Goal: Task Accomplishment & Management: Manage account settings

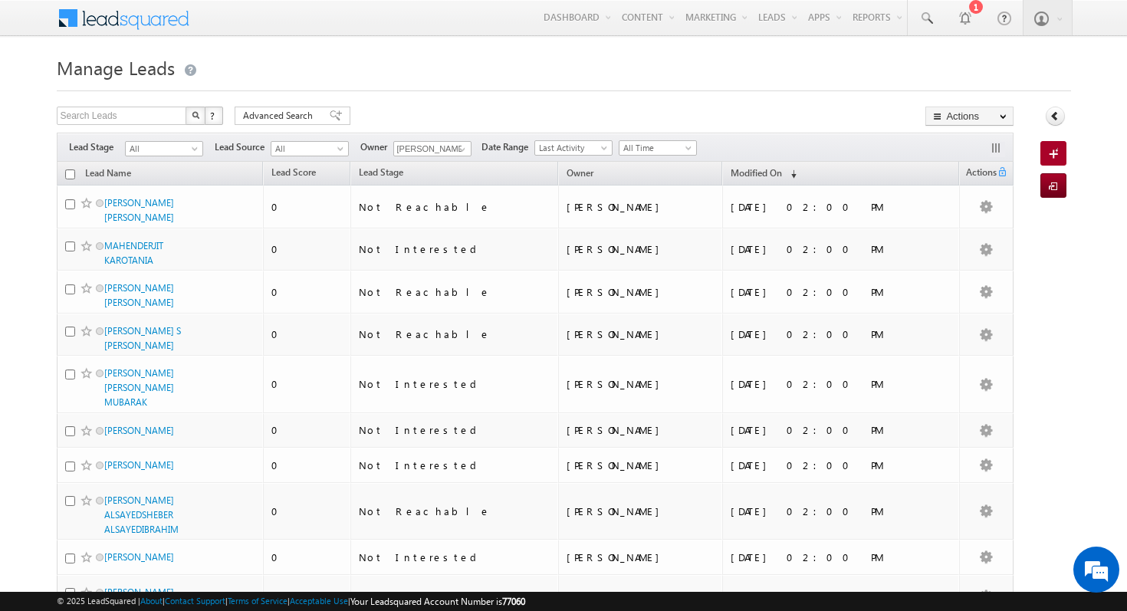
click at [67, 170] on input "checkbox" at bounding box center [70, 174] width 10 height 10
checkbox input "true"
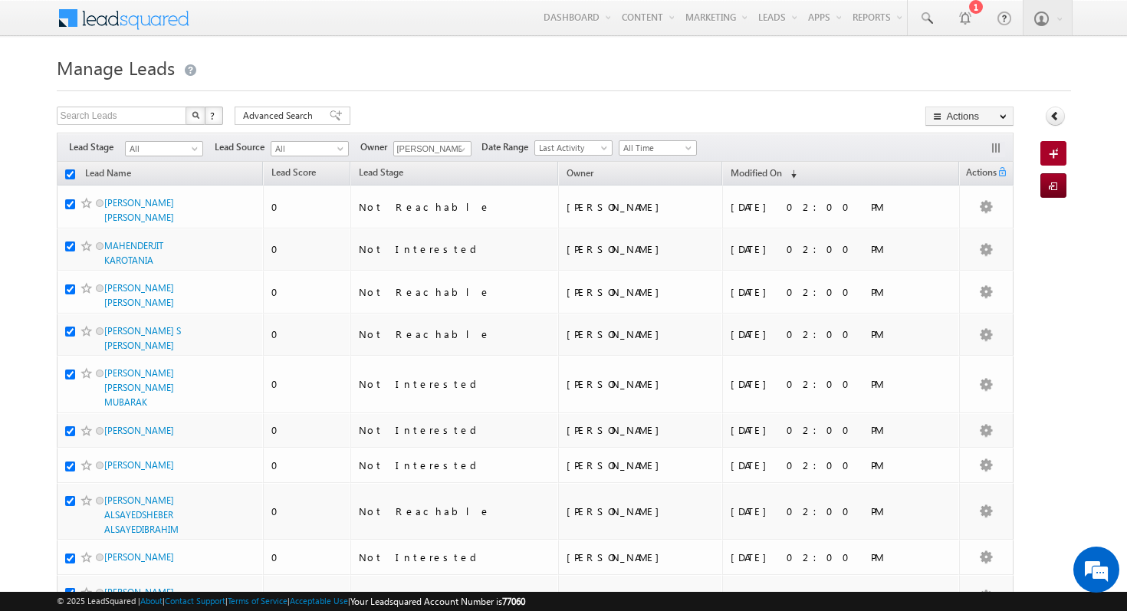
checkbox input "true"
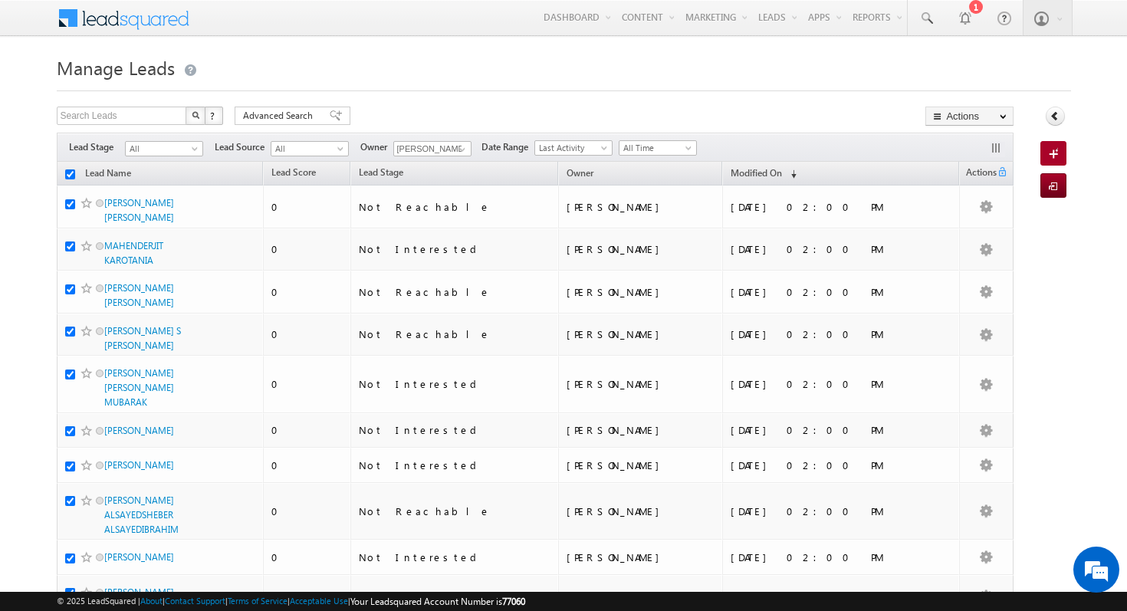
checkbox input "true"
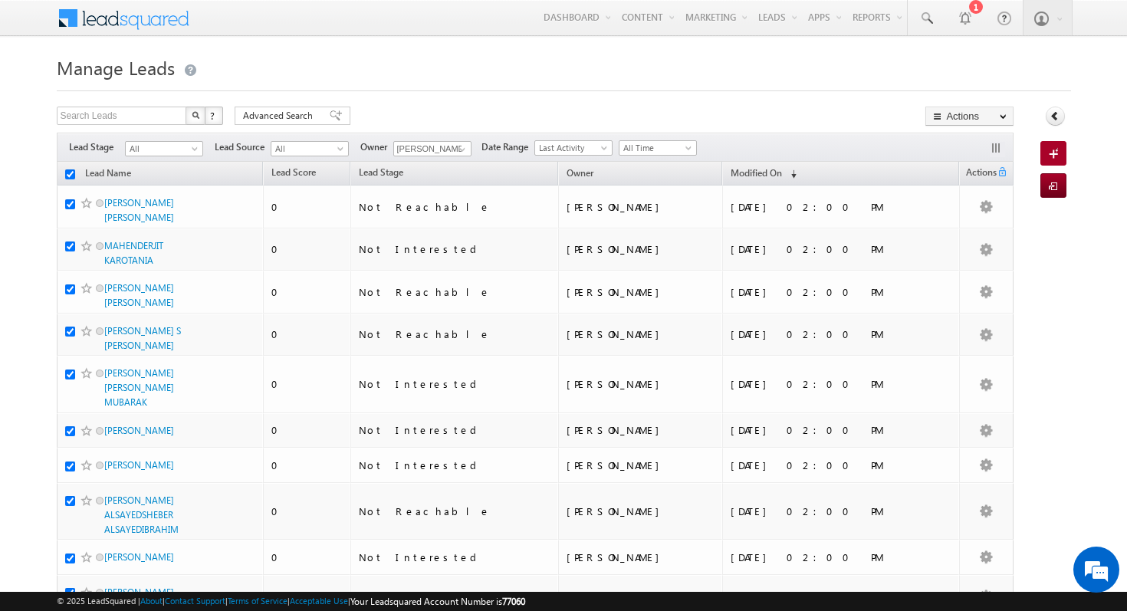
checkbox input "true"
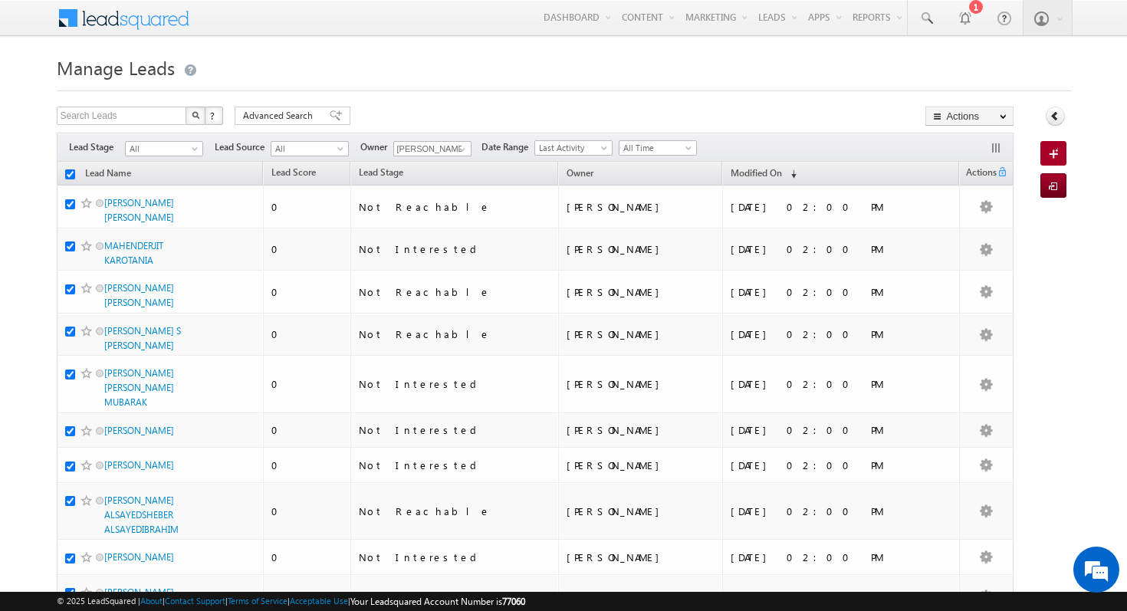
checkbox input "true"
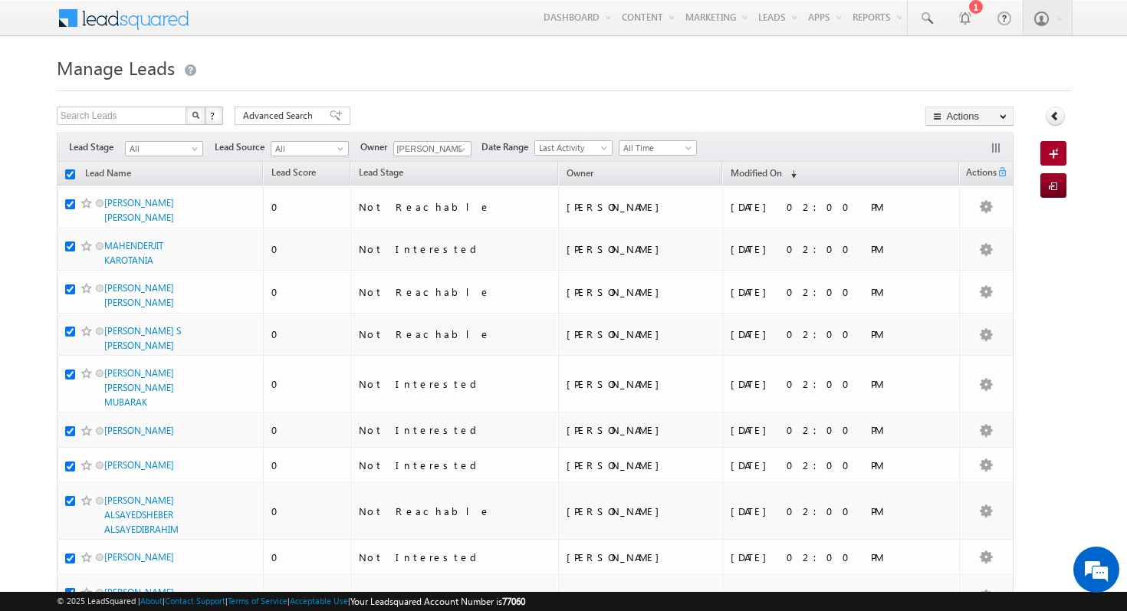
checkbox input "true"
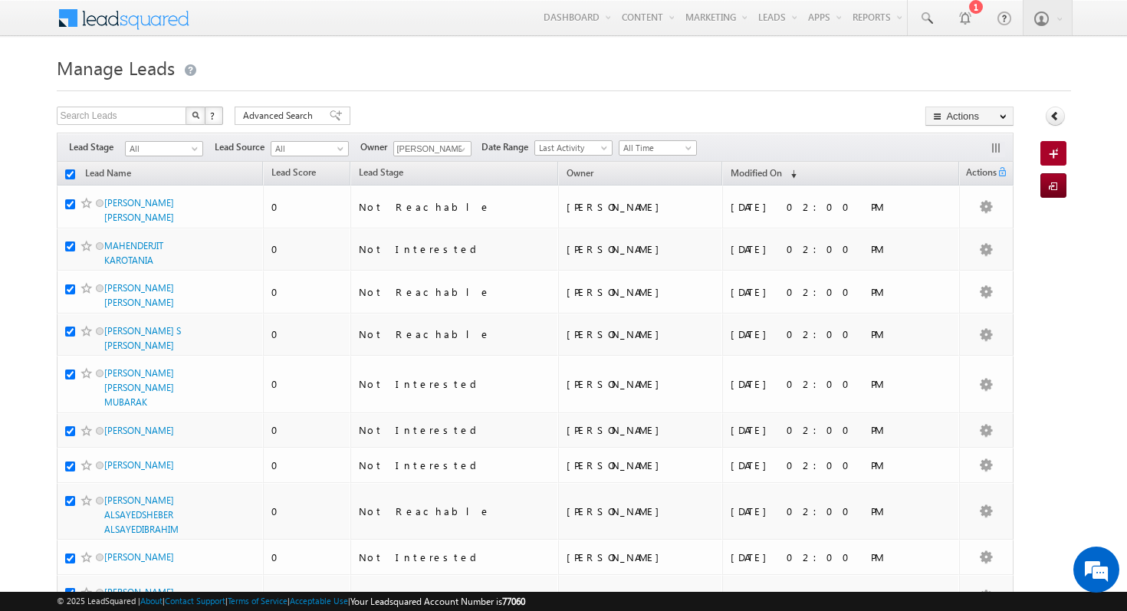
checkbox input "true"
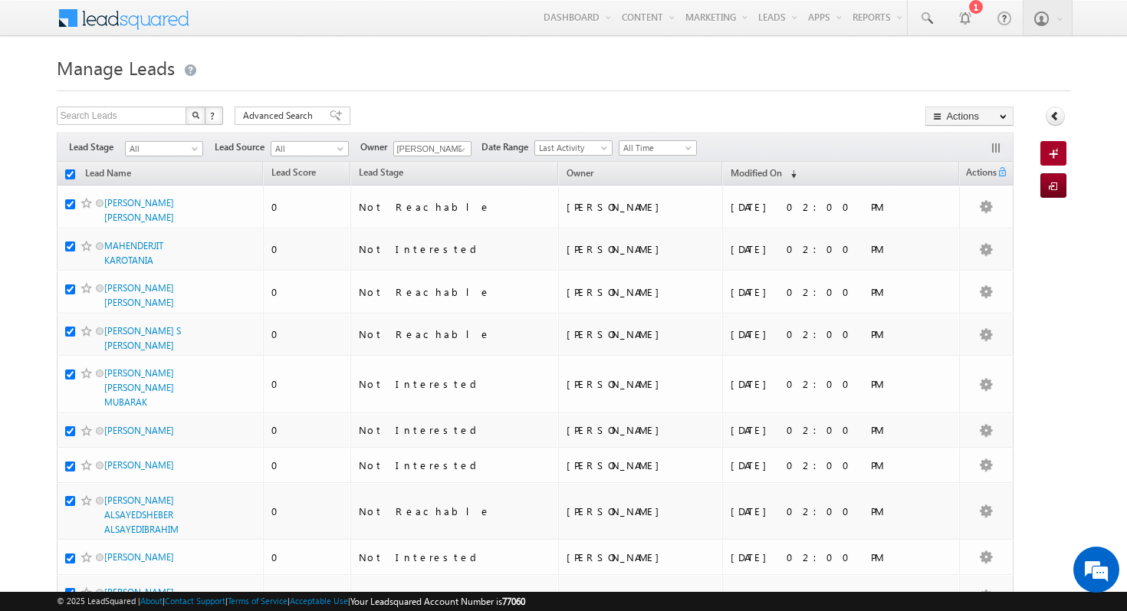
checkbox input "true"
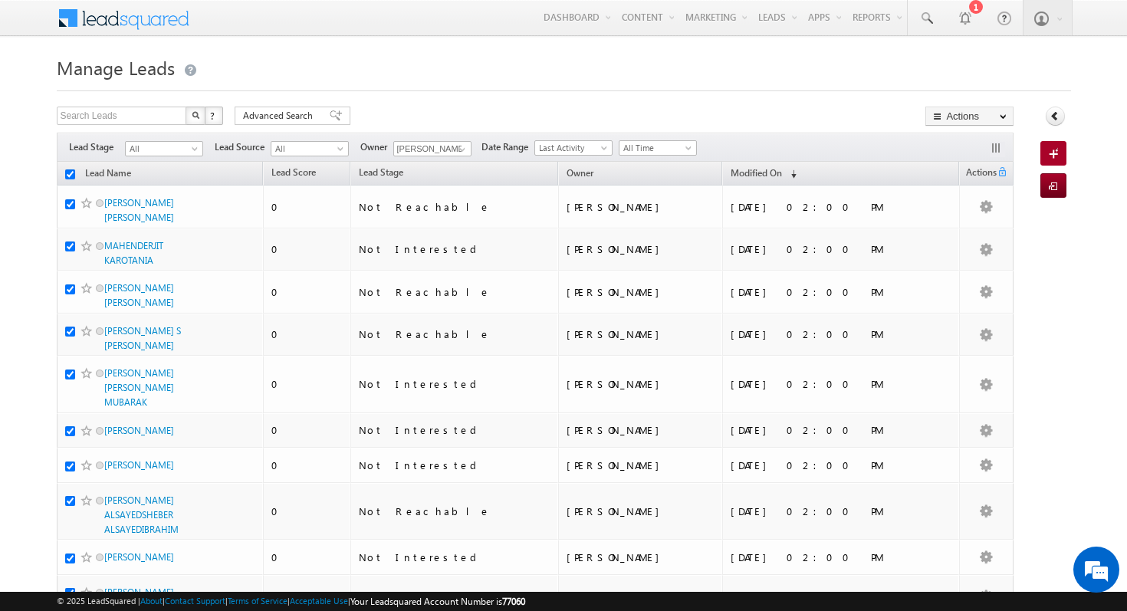
checkbox input "true"
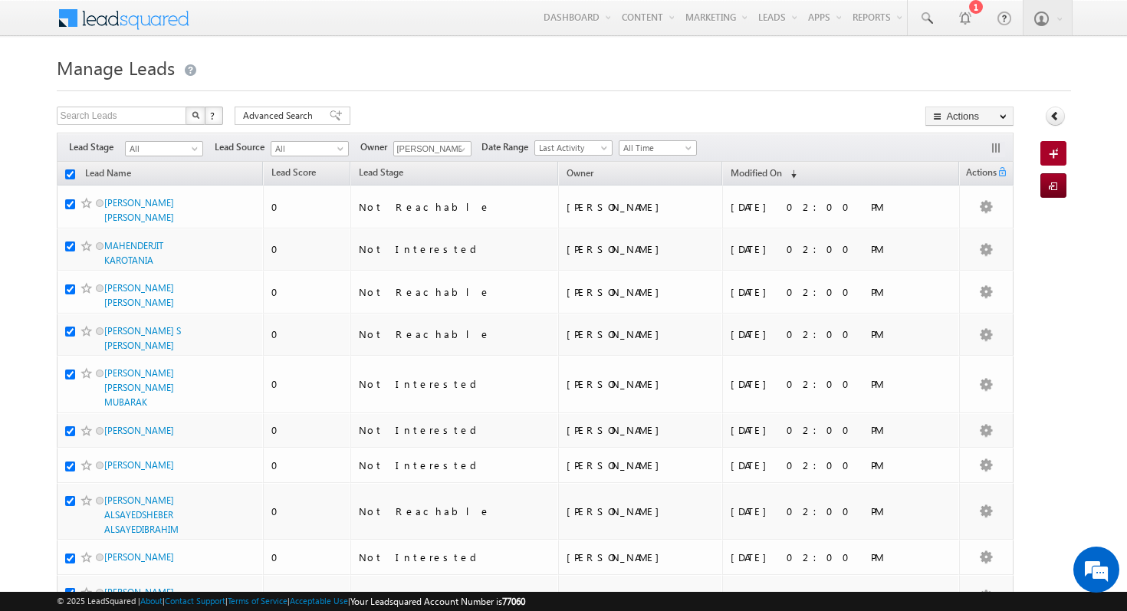
checkbox input "true"
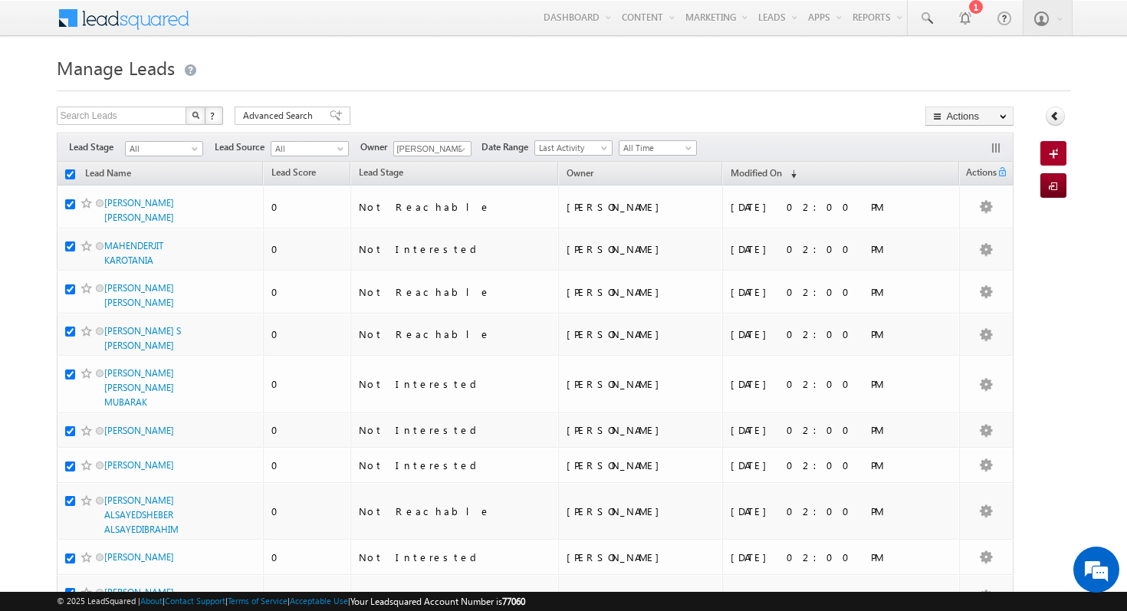
checkbox input "true"
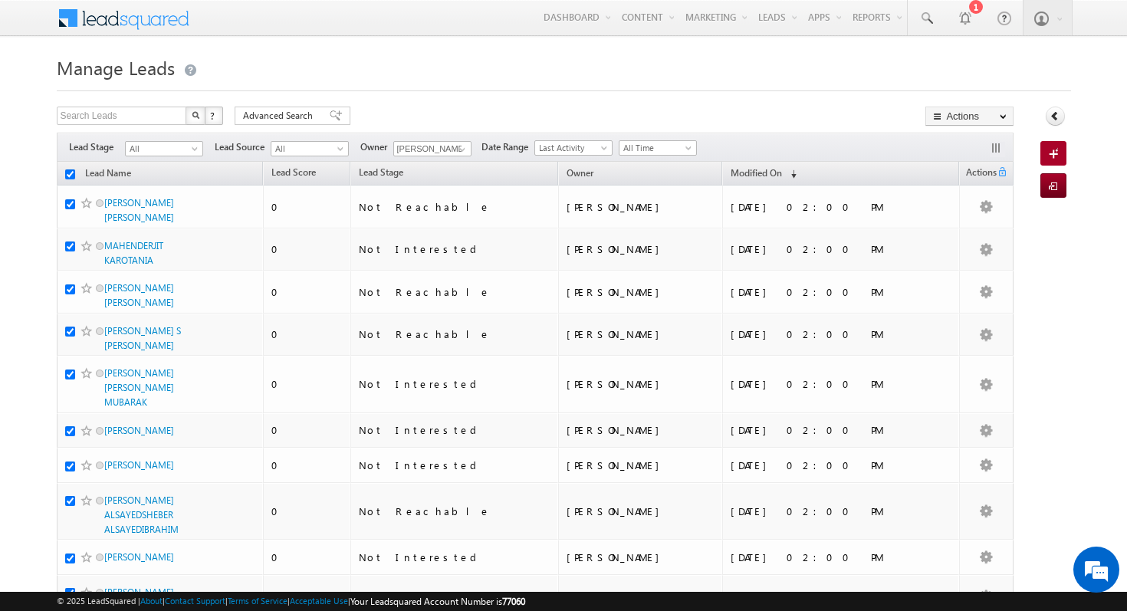
checkbox input "true"
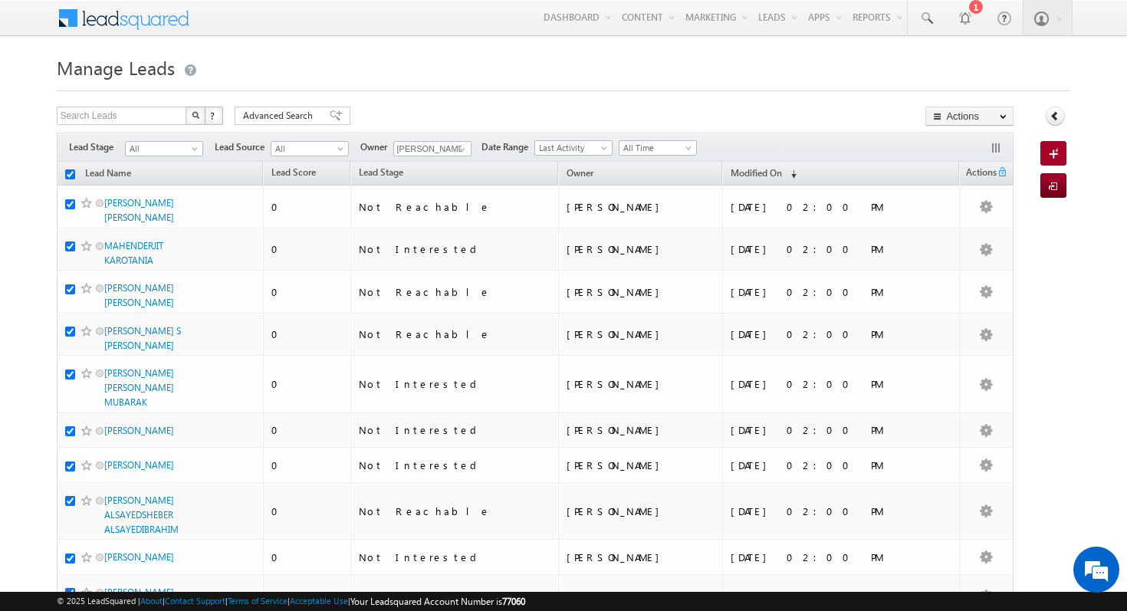
checkbox input "true"
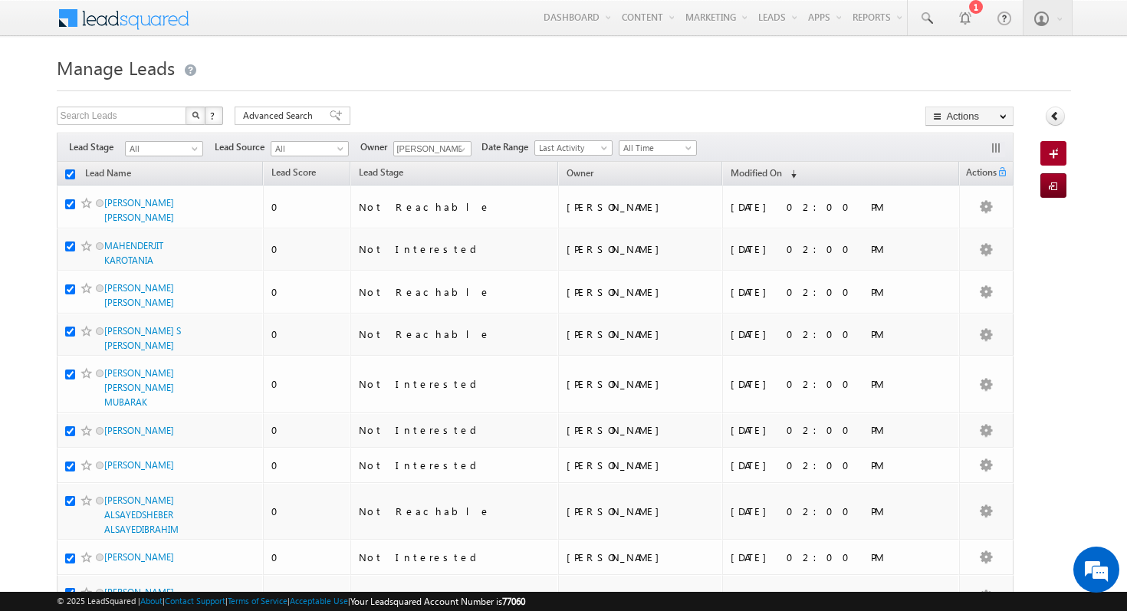
checkbox input "true"
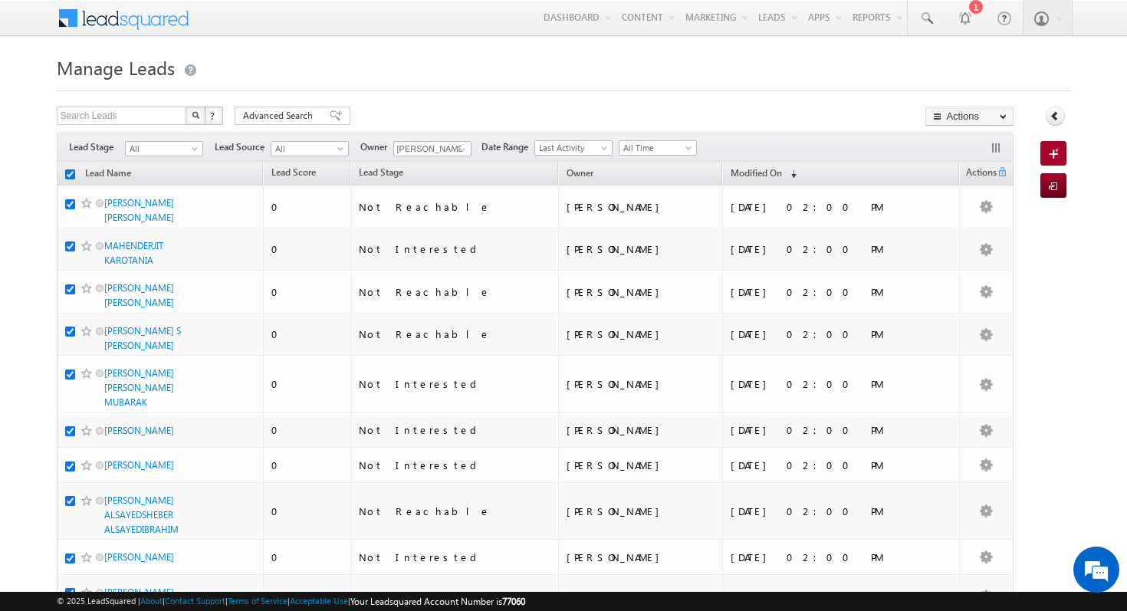
checkbox input "true"
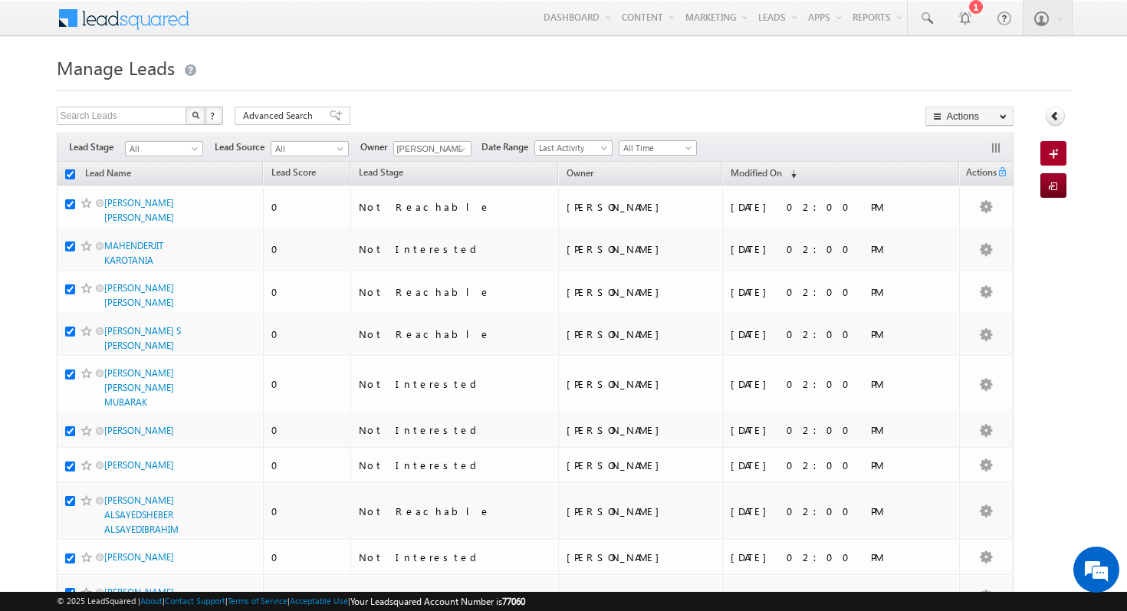
checkbox input "true"
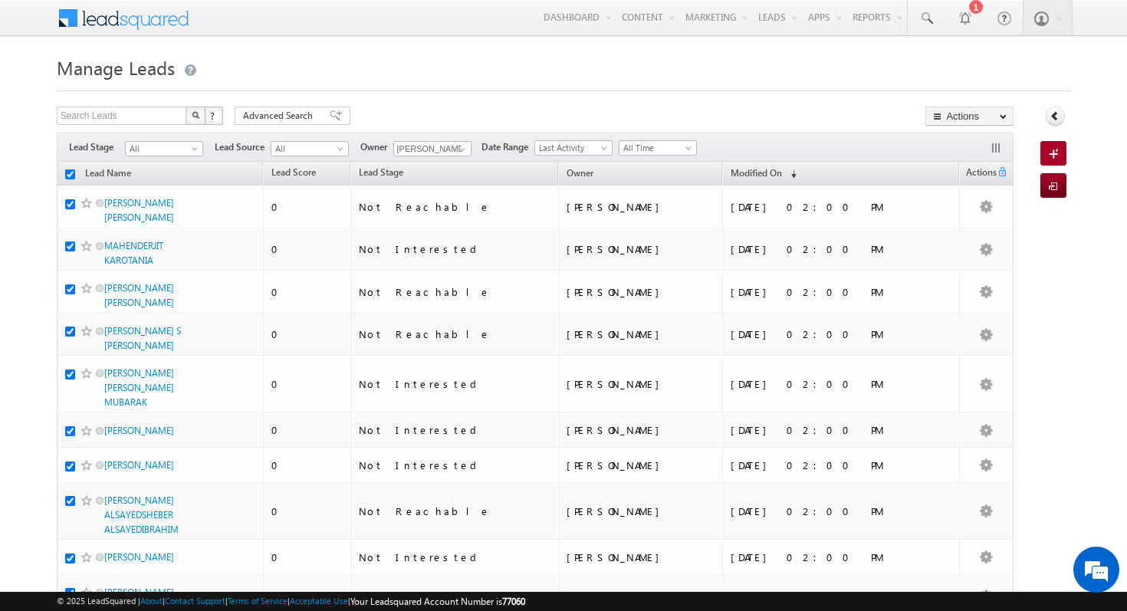
checkbox input "true"
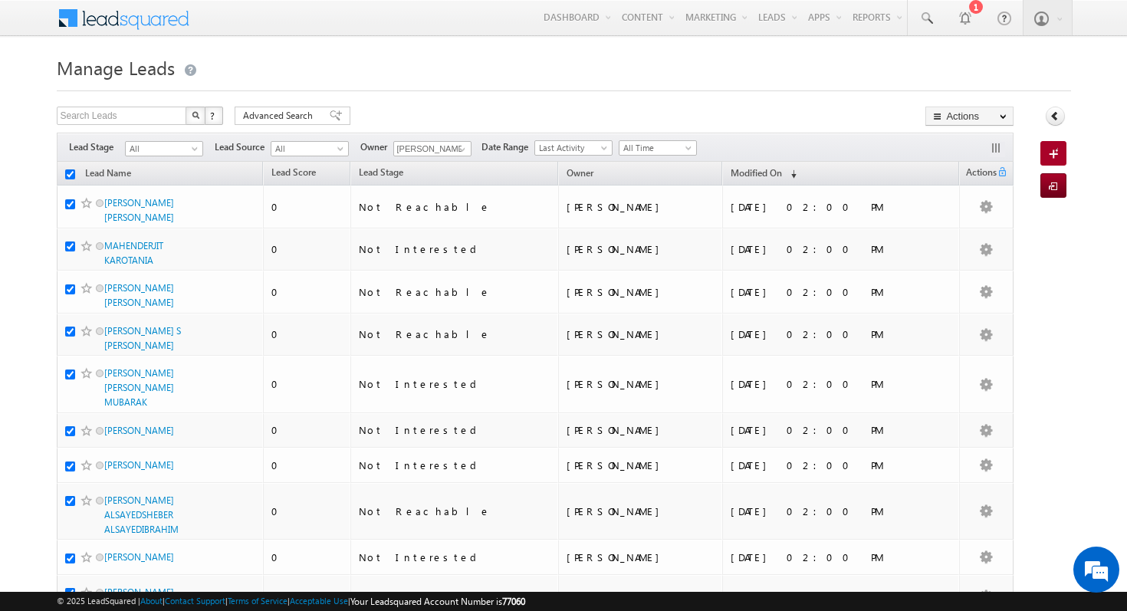
checkbox input "true"
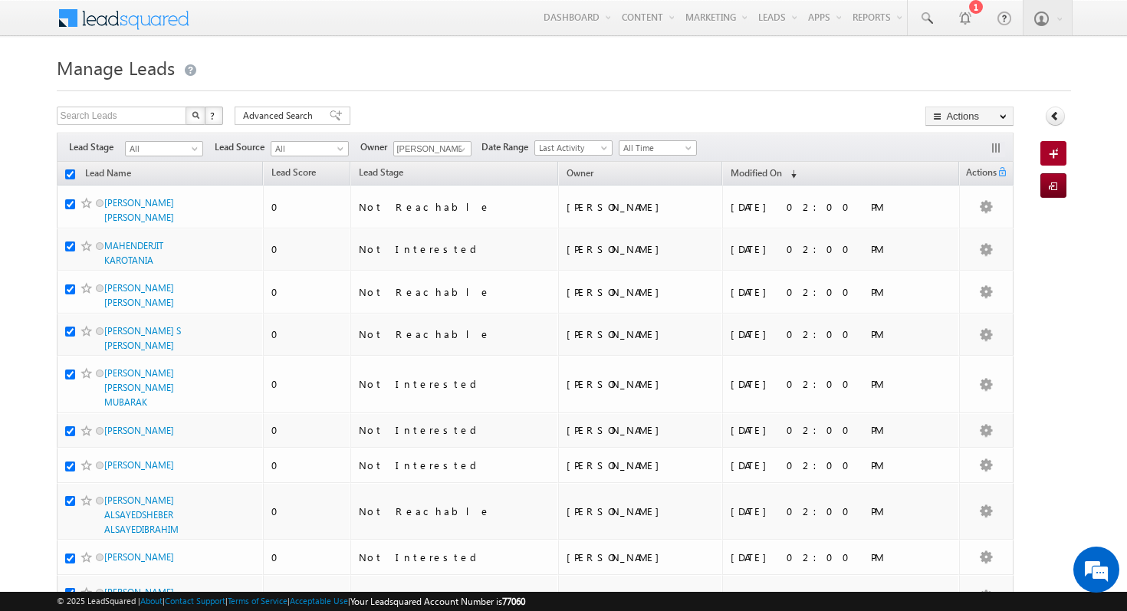
checkbox input "true"
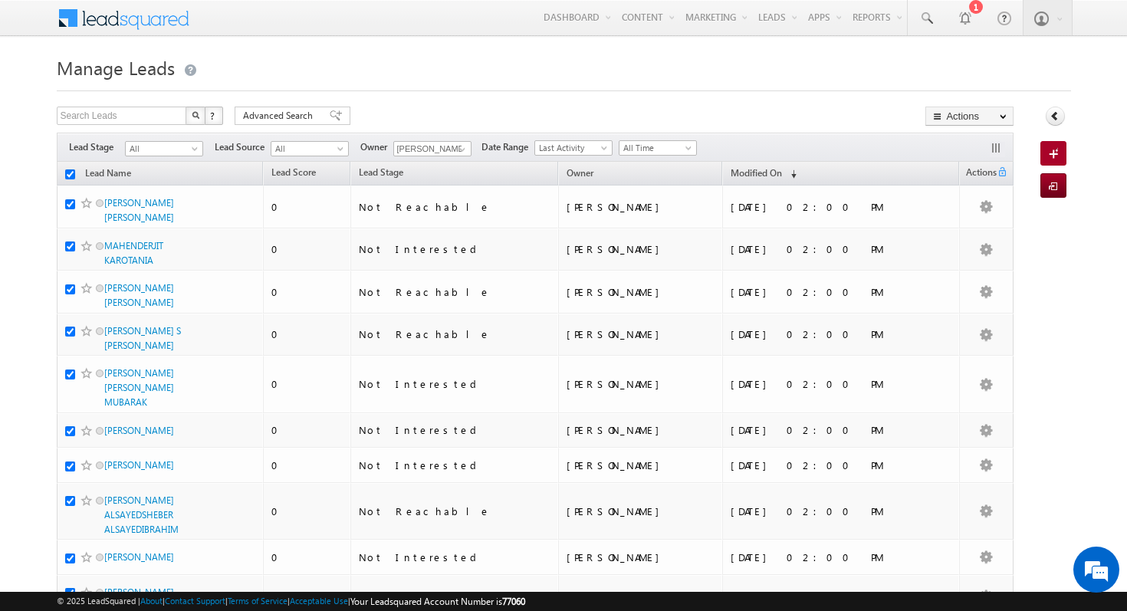
checkbox input "true"
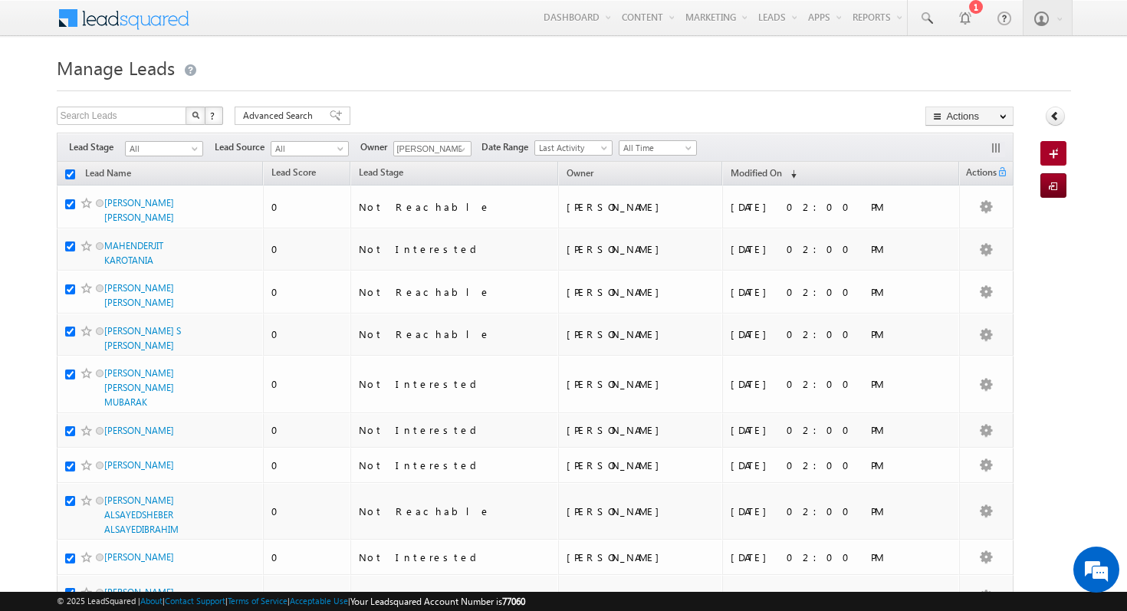
checkbox input "true"
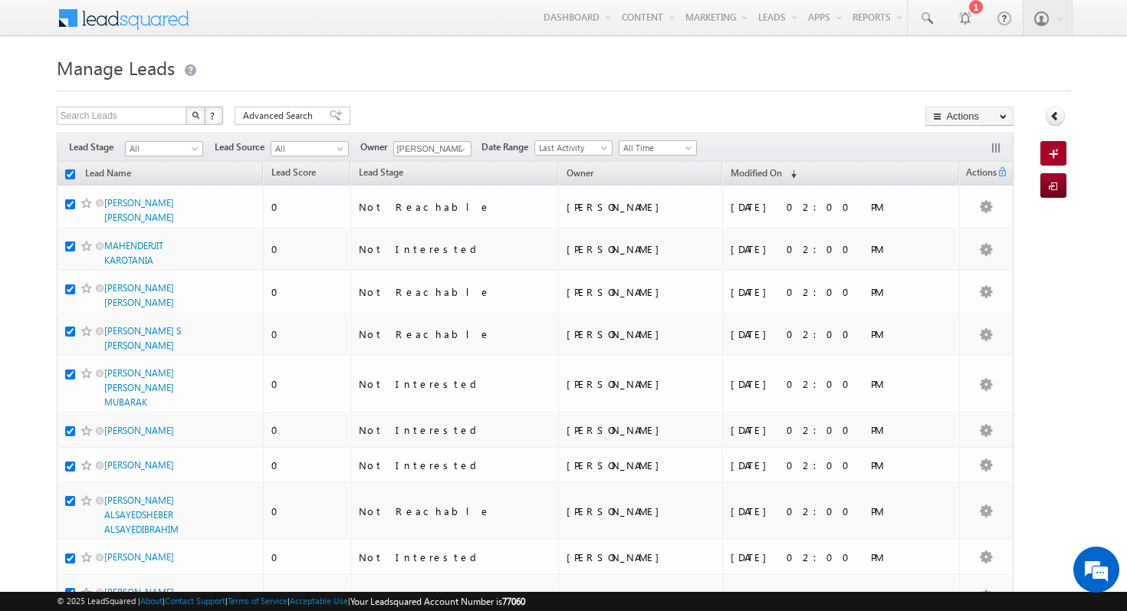
checkbox input "true"
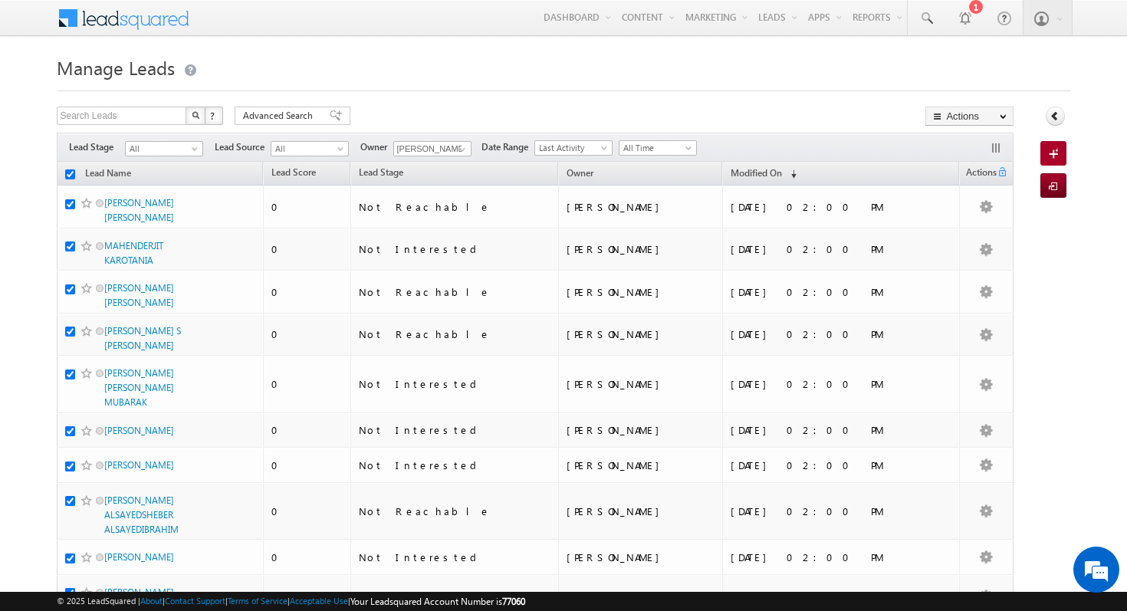
checkbox input "true"
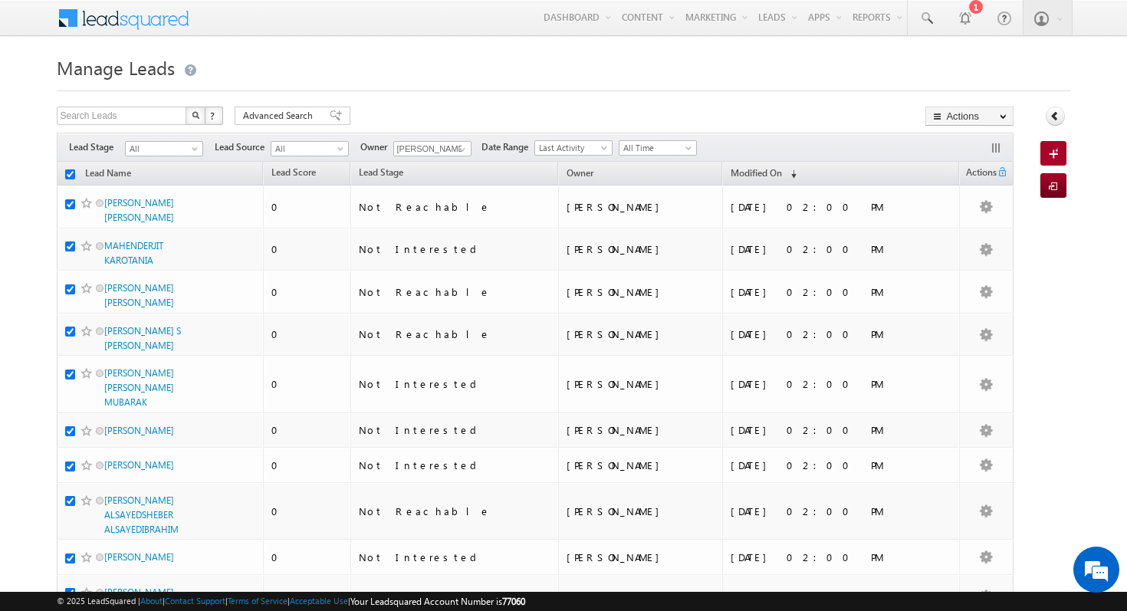
checkbox input "true"
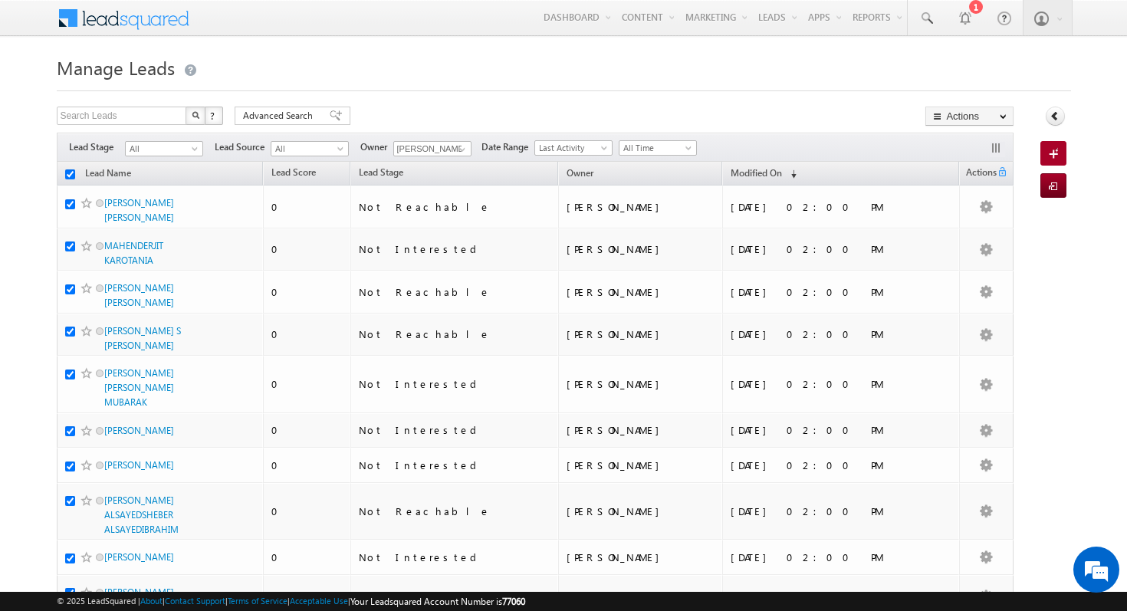
checkbox input "true"
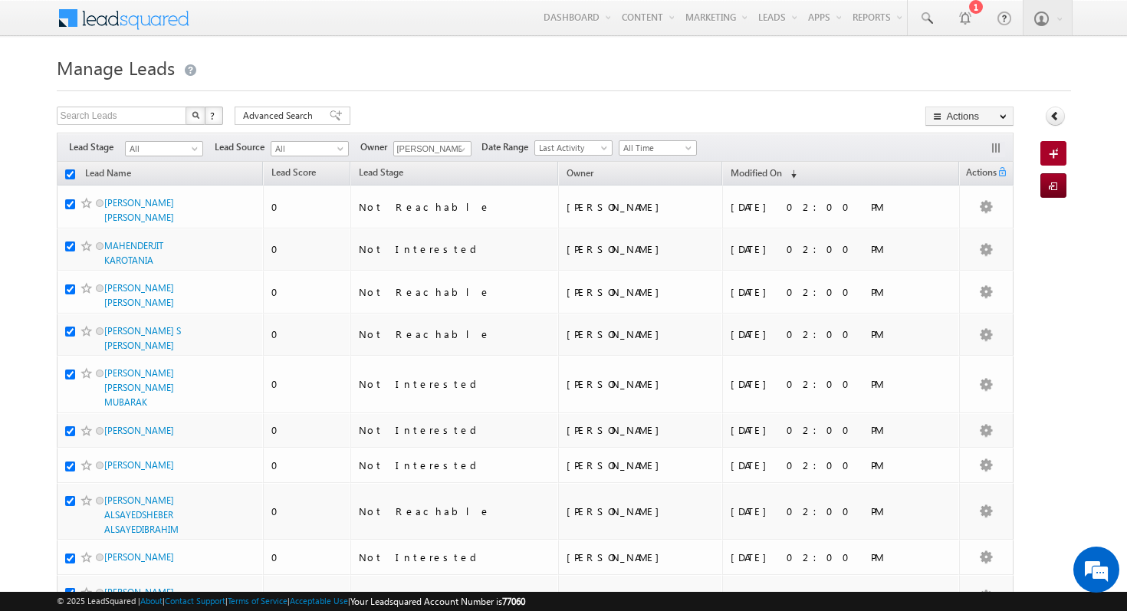
checkbox input "true"
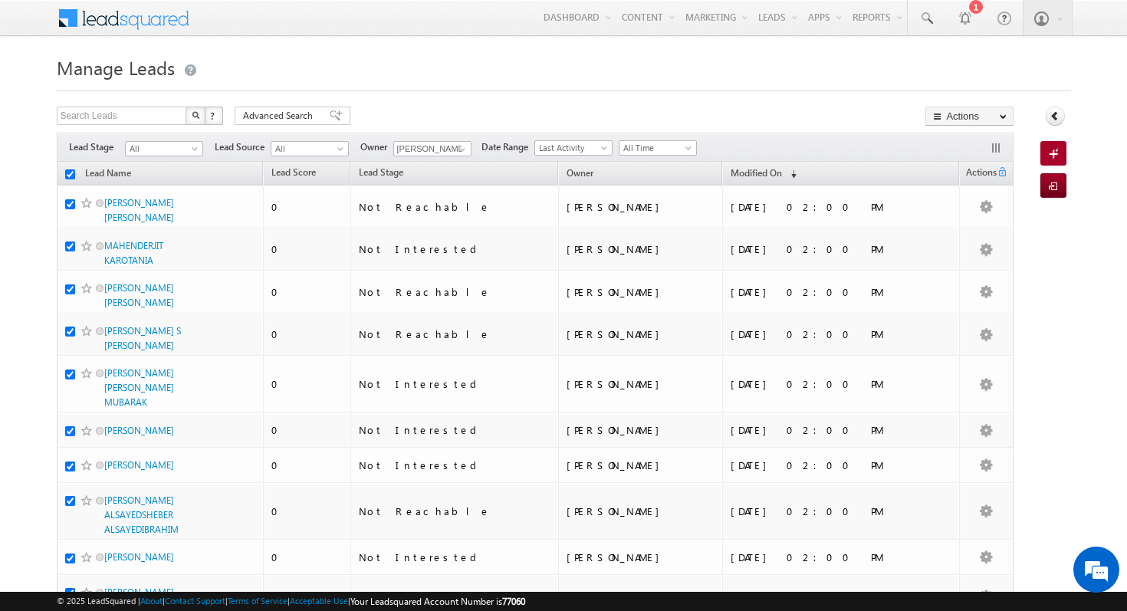
checkbox input "true"
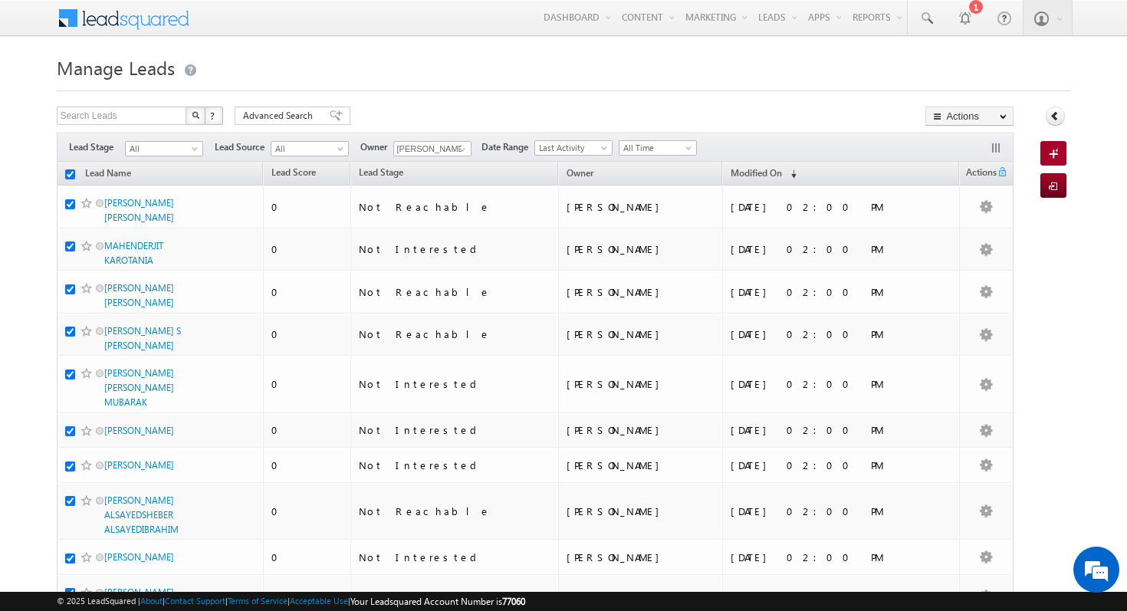
checkbox input "true"
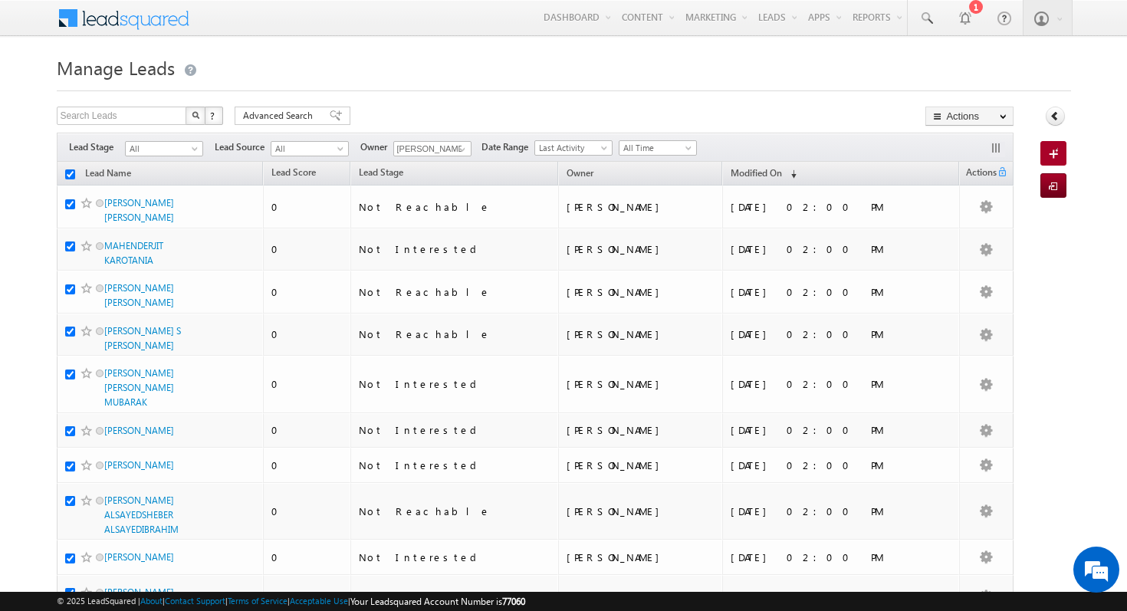
checkbox input "true"
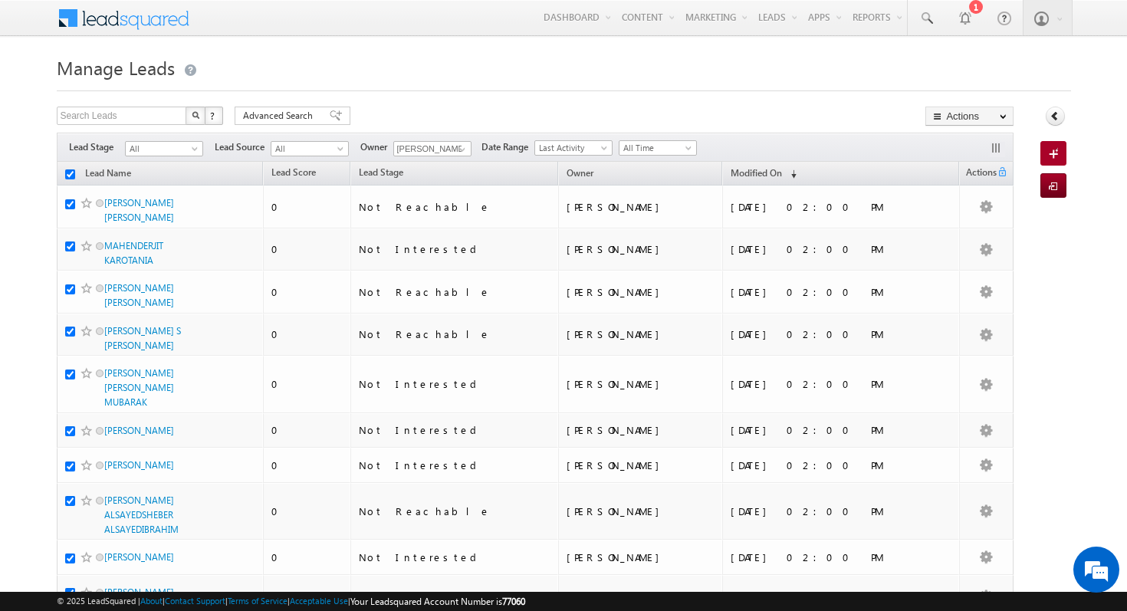
checkbox input "true"
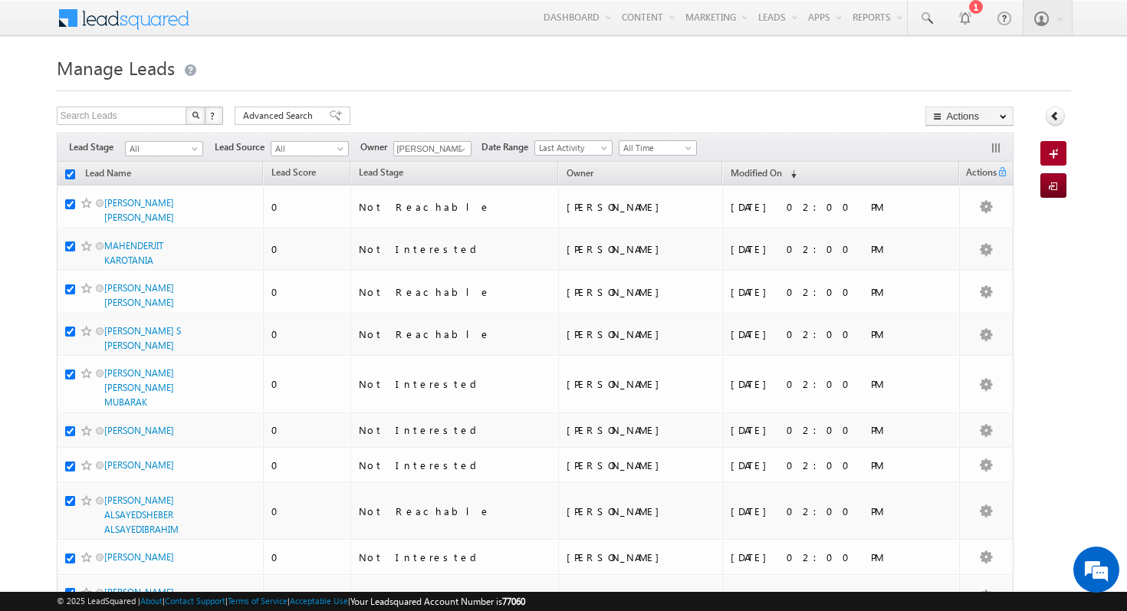
checkbox input "true"
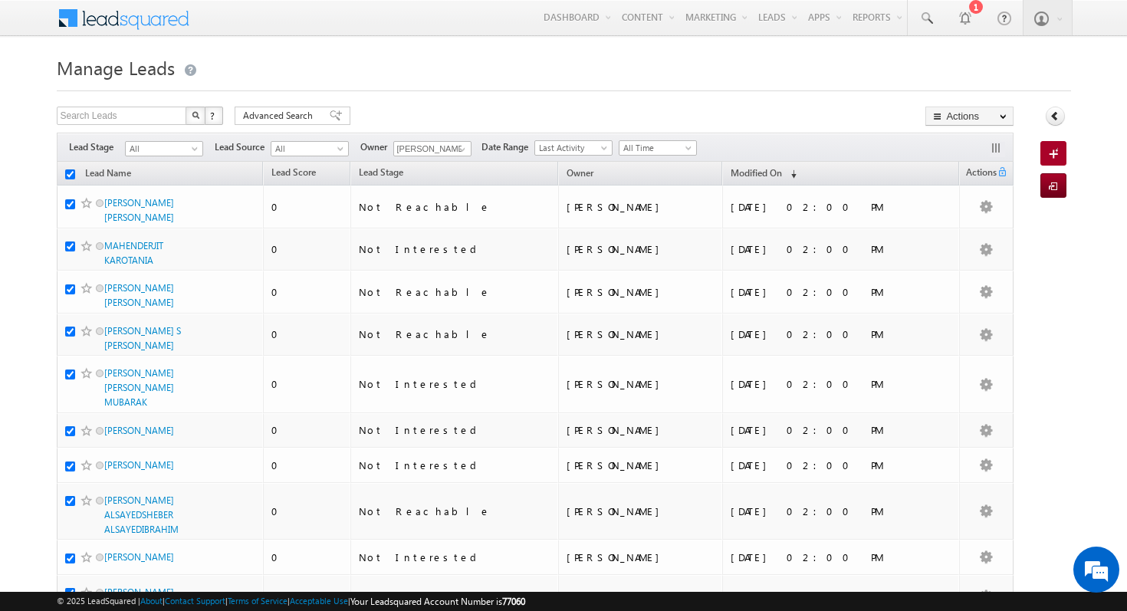
checkbox input "true"
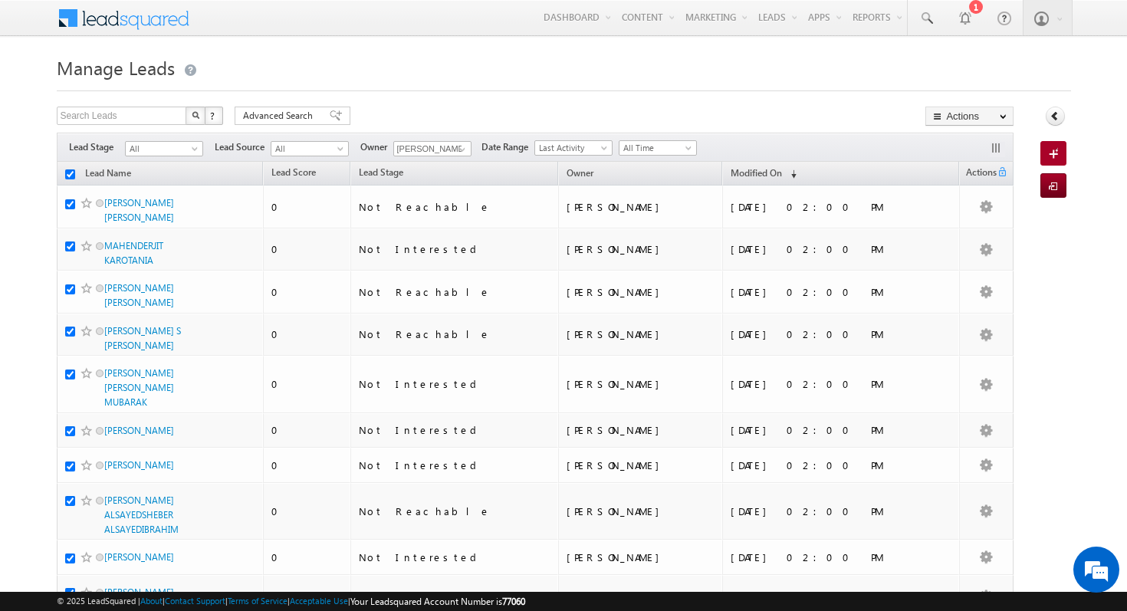
checkbox input "true"
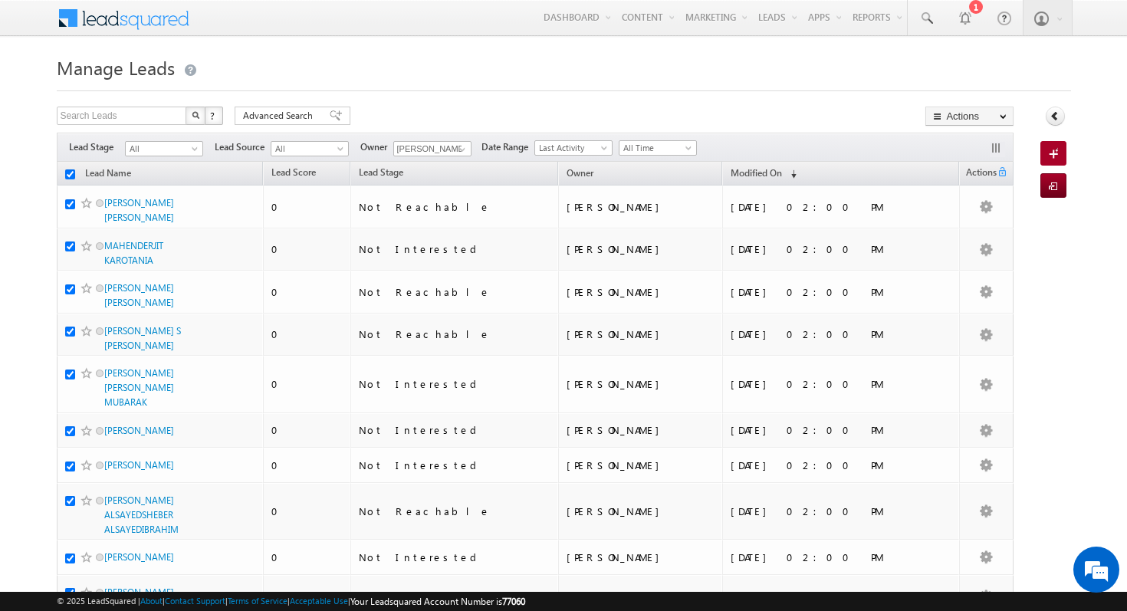
checkbox input "true"
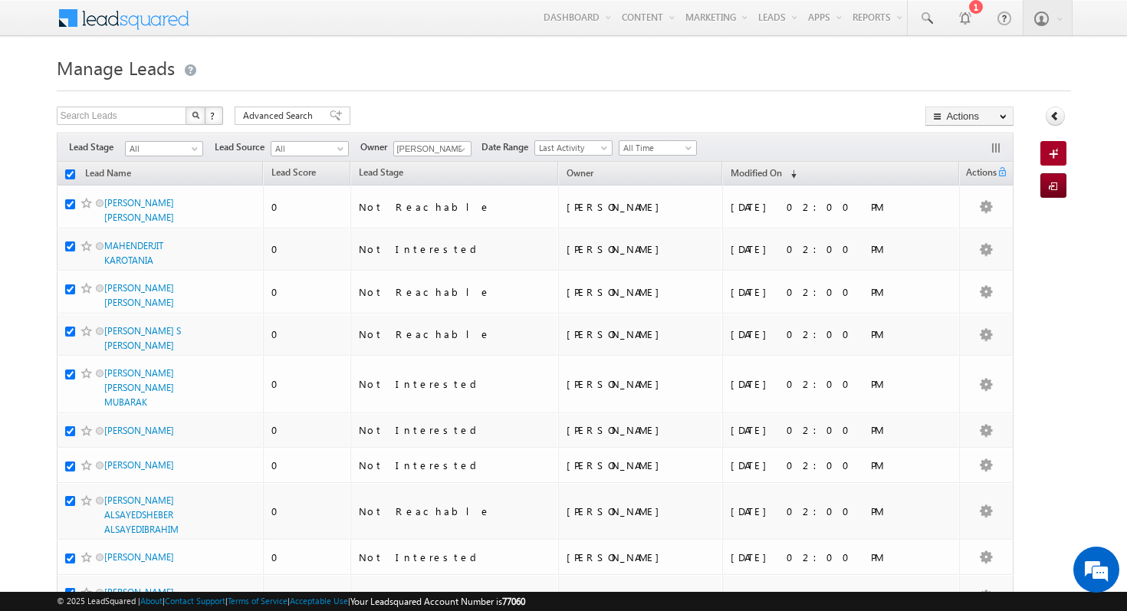
checkbox input "true"
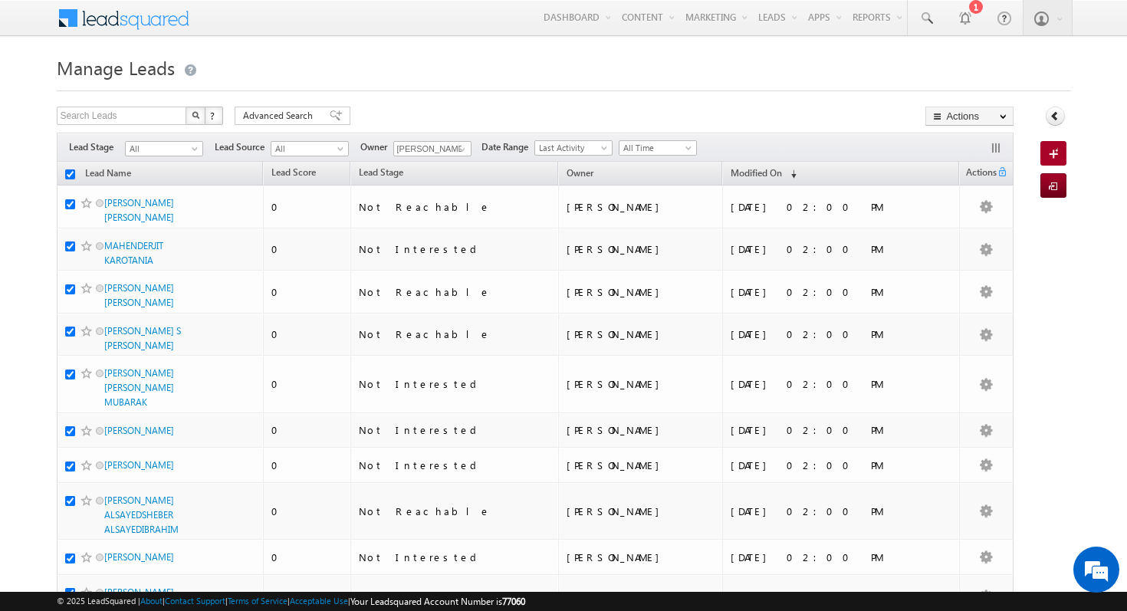
checkbox input "true"
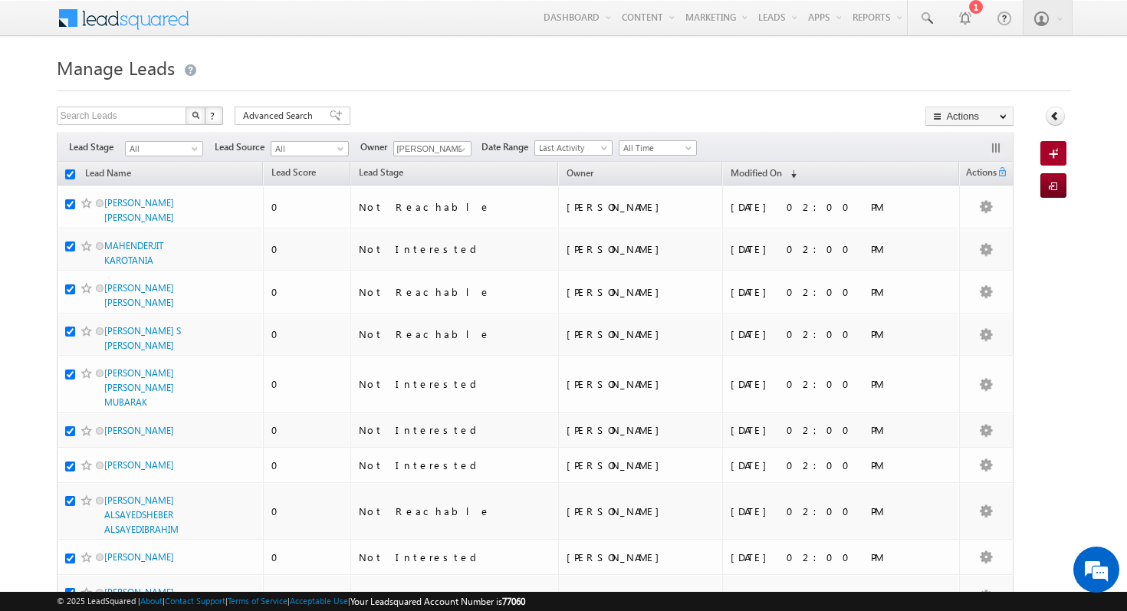
checkbox input "true"
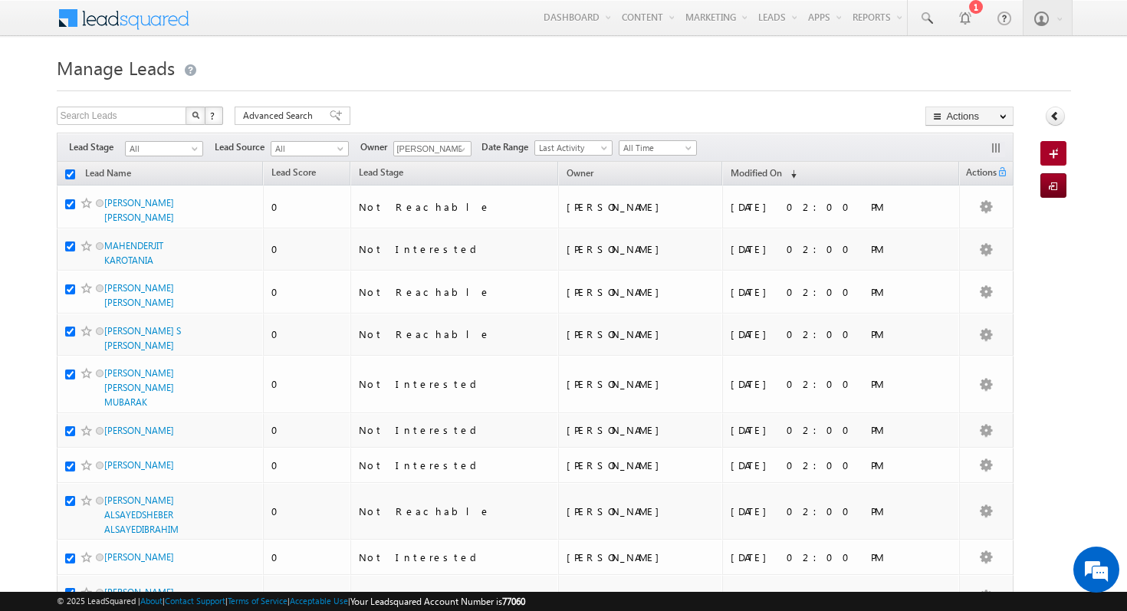
checkbox input "true"
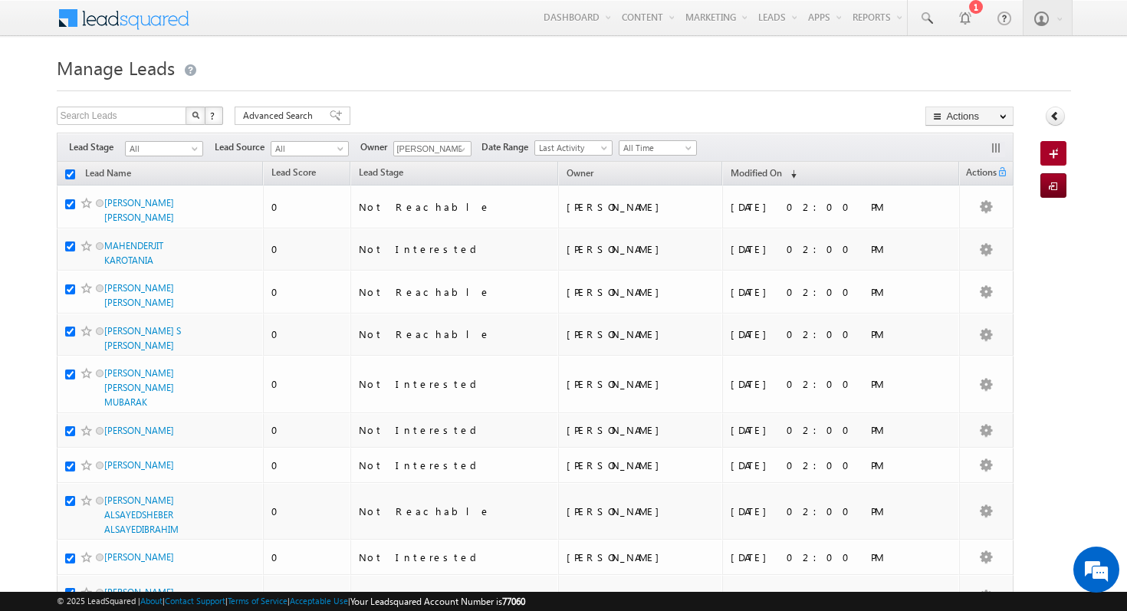
checkbox input "true"
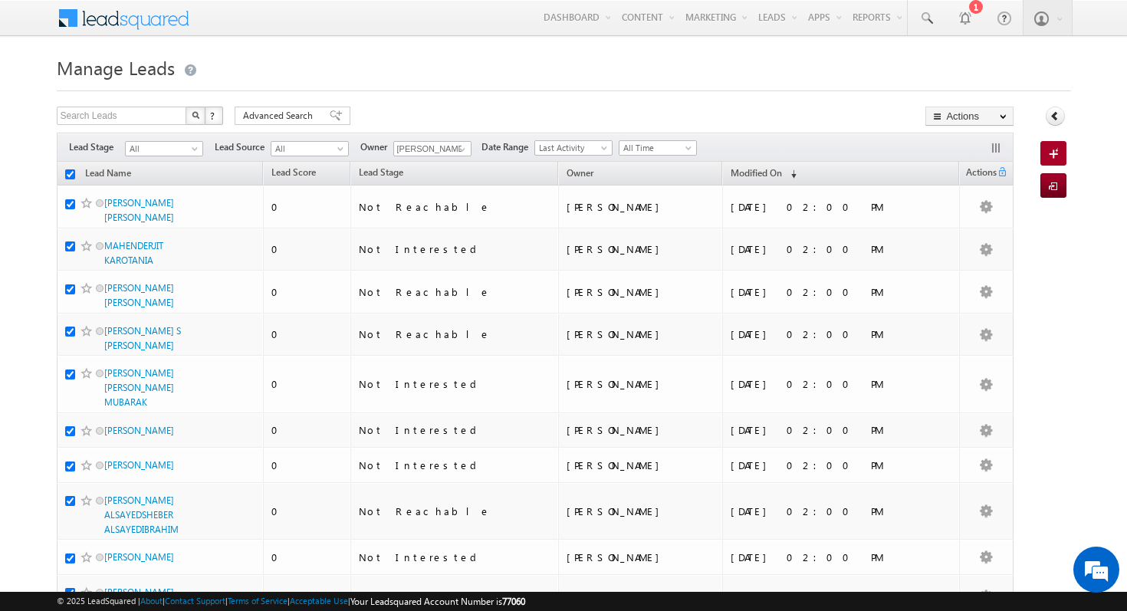
checkbox input "true"
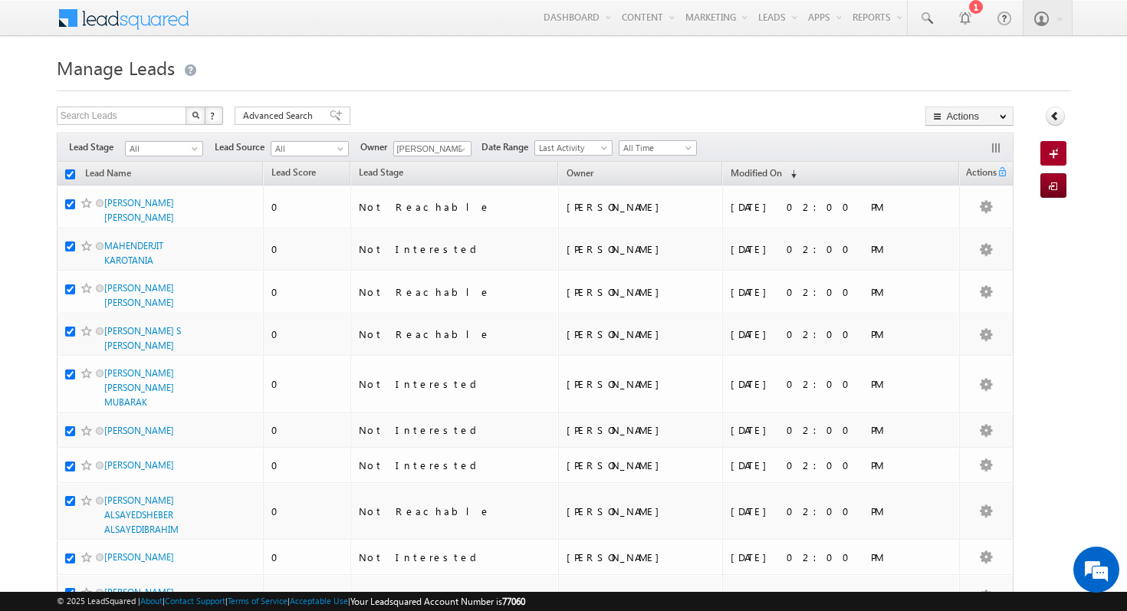
checkbox input "true"
click at [324, 56] on h1 "Manage Leads" at bounding box center [564, 66] width 1014 height 30
click at [434, 147] on input "[PERSON_NAME]" at bounding box center [432, 148] width 78 height 15
click at [462, 151] on span at bounding box center [462, 149] width 12 height 12
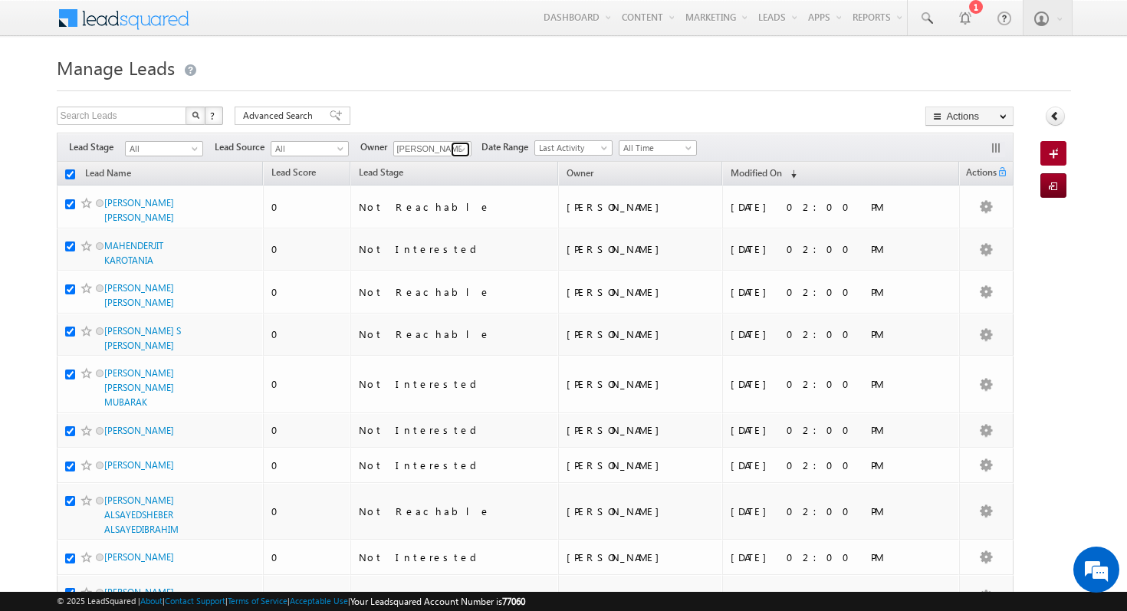
click at [452, 146] on link at bounding box center [460, 149] width 19 height 15
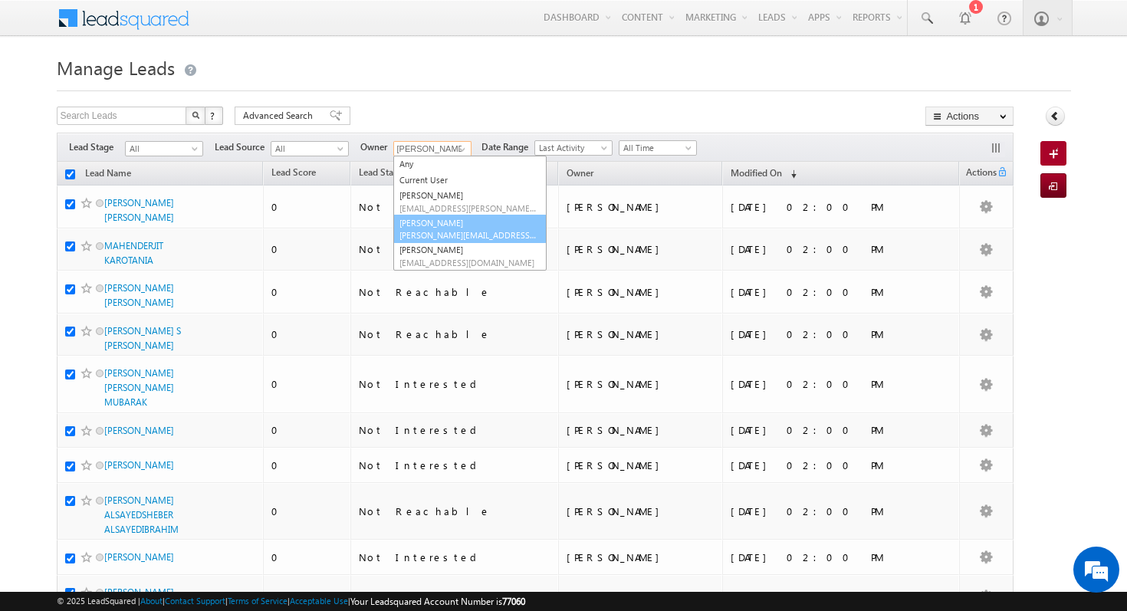
click at [484, 241] on span "[PERSON_NAME][EMAIL_ADDRESS][PERSON_NAME][DOMAIN_NAME]" at bounding box center [468, 234] width 138 height 11
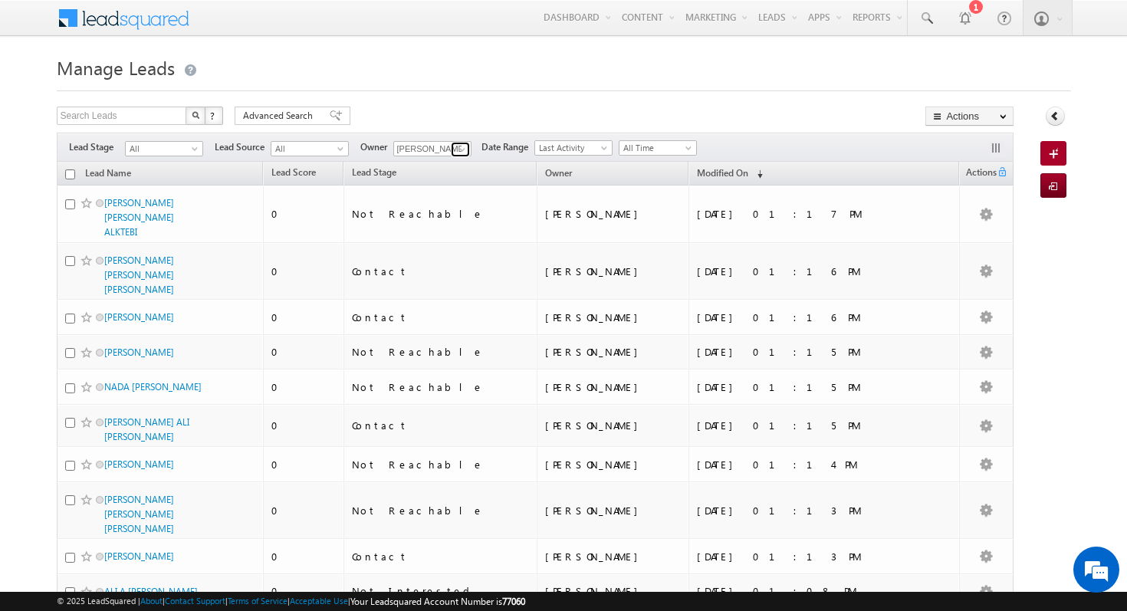
click at [461, 149] on span at bounding box center [462, 149] width 12 height 12
click at [632, 77] on h1 "Manage Leads" at bounding box center [564, 66] width 1014 height 30
click at [336, 147] on span at bounding box center [342, 152] width 12 height 12
click at [152, 150] on span "All" at bounding box center [162, 149] width 73 height 14
click at [458, 59] on h1 "Manage Leads" at bounding box center [564, 66] width 1014 height 30
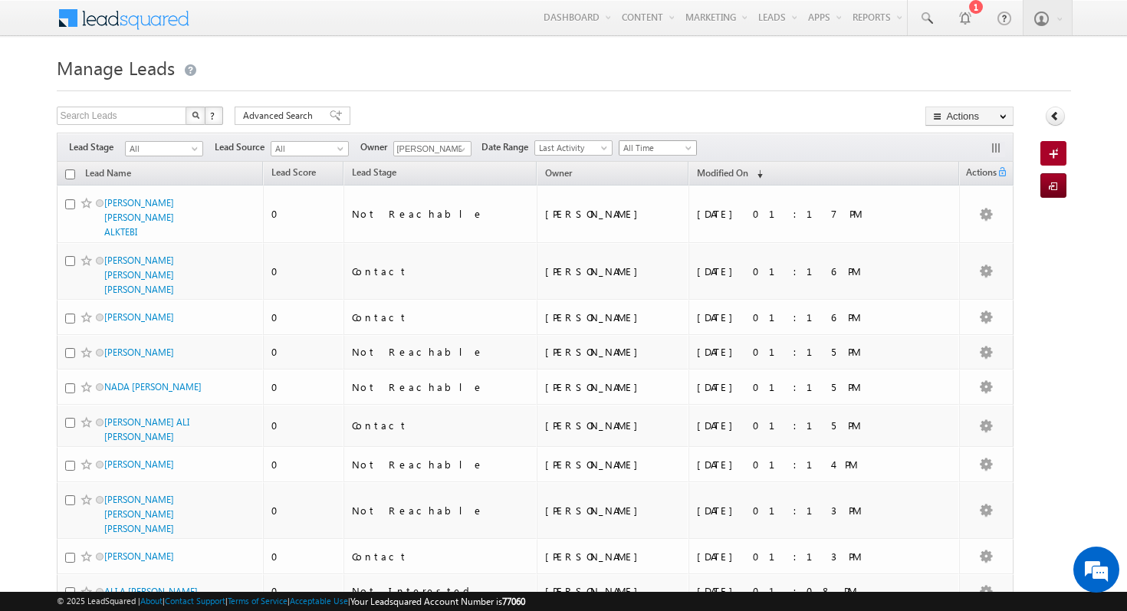
click at [655, 146] on span "All Time" at bounding box center [655, 148] width 73 height 14
click at [664, 111] on div "Search Leads X ? 600 results found Advanced Search Advanced Search Advanced sea…" at bounding box center [535, 118] width 957 height 22
click at [586, 144] on span "Last Activity" at bounding box center [571, 148] width 73 height 14
click at [405, 70] on h1 "Manage Leads" at bounding box center [564, 66] width 1014 height 30
click at [448, 151] on input "[PERSON_NAME]" at bounding box center [432, 148] width 78 height 15
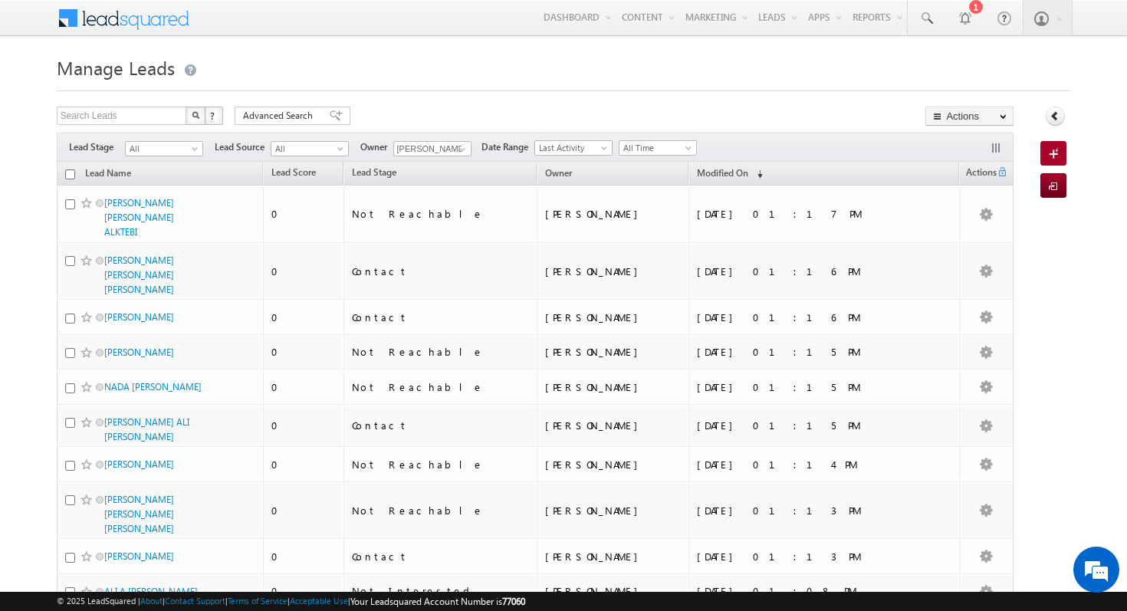
click at [478, 61] on h1 "Manage Leads" at bounding box center [564, 66] width 1014 height 30
click at [462, 149] on span at bounding box center [462, 149] width 12 height 12
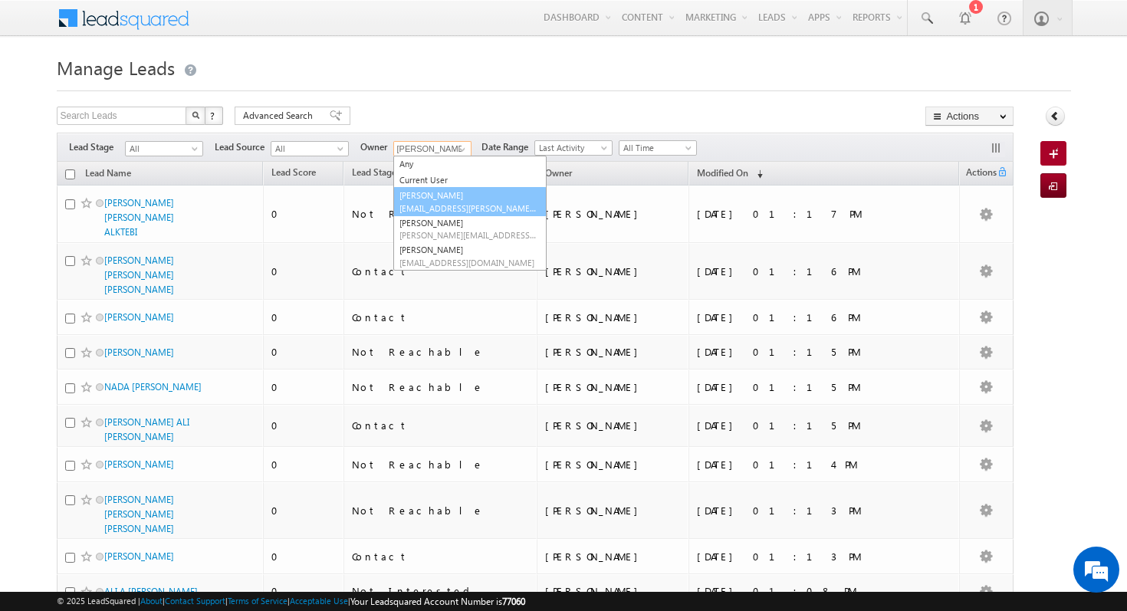
click at [446, 204] on span "[EMAIL_ADDRESS][PERSON_NAME][DOMAIN_NAME]" at bounding box center [468, 207] width 138 height 11
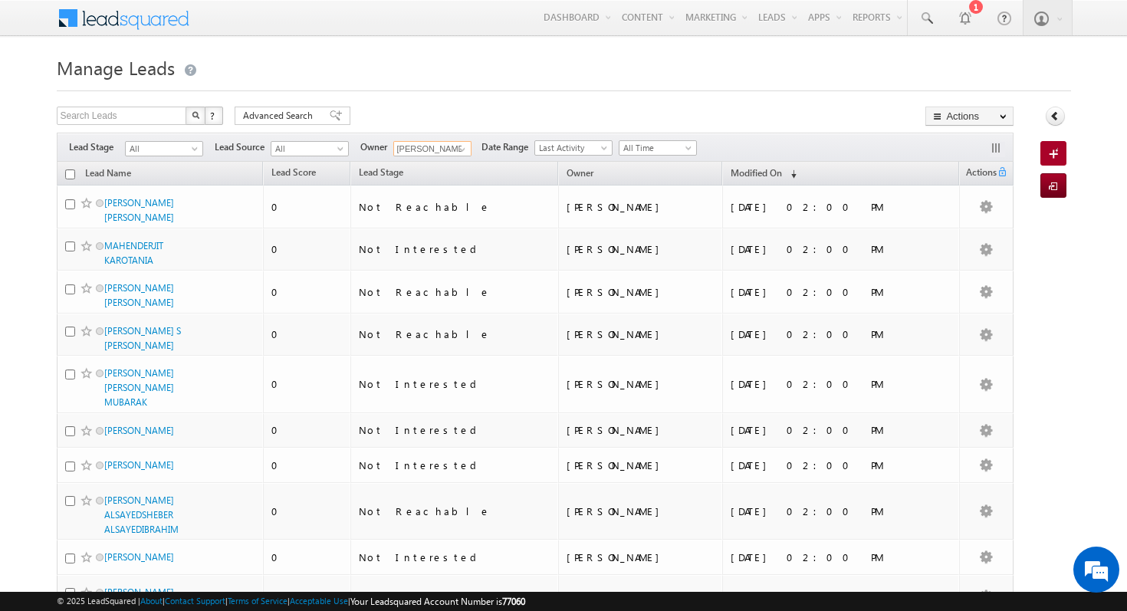
click at [67, 171] on input "checkbox" at bounding box center [70, 174] width 10 height 10
click at [792, 176] on span "(sorted descending)" at bounding box center [790, 174] width 12 height 12
click at [65, 175] on input "checkbox" at bounding box center [70, 174] width 10 height 10
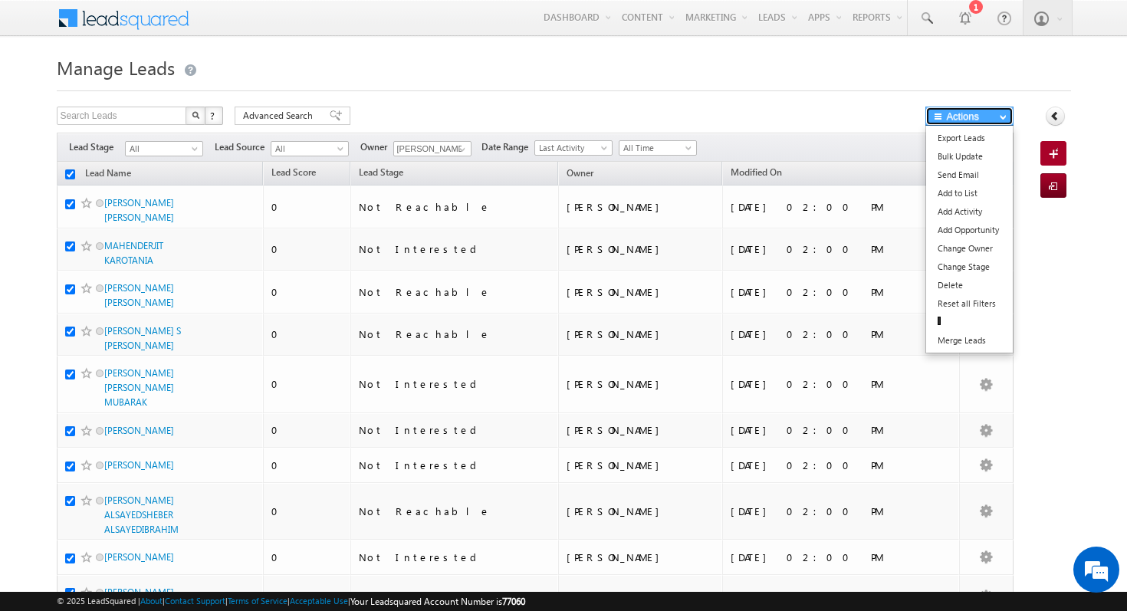
click at [974, 119] on button "Actions" at bounding box center [969, 116] width 88 height 19
click at [997, 253] on link "Change Owner" at bounding box center [969, 248] width 87 height 18
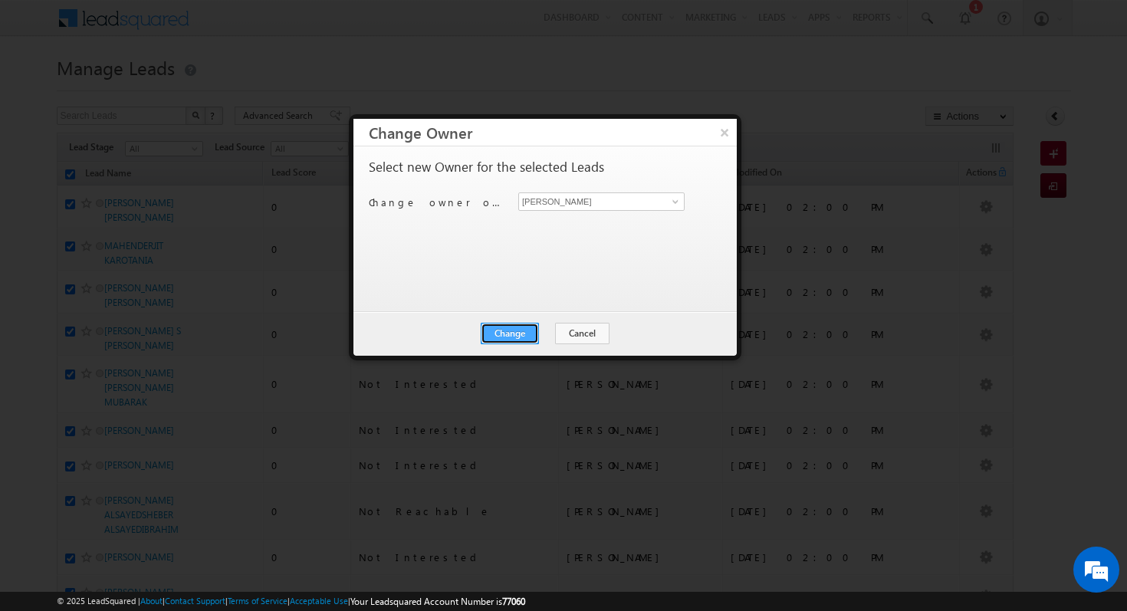
click at [507, 340] on button "Change" at bounding box center [510, 333] width 58 height 21
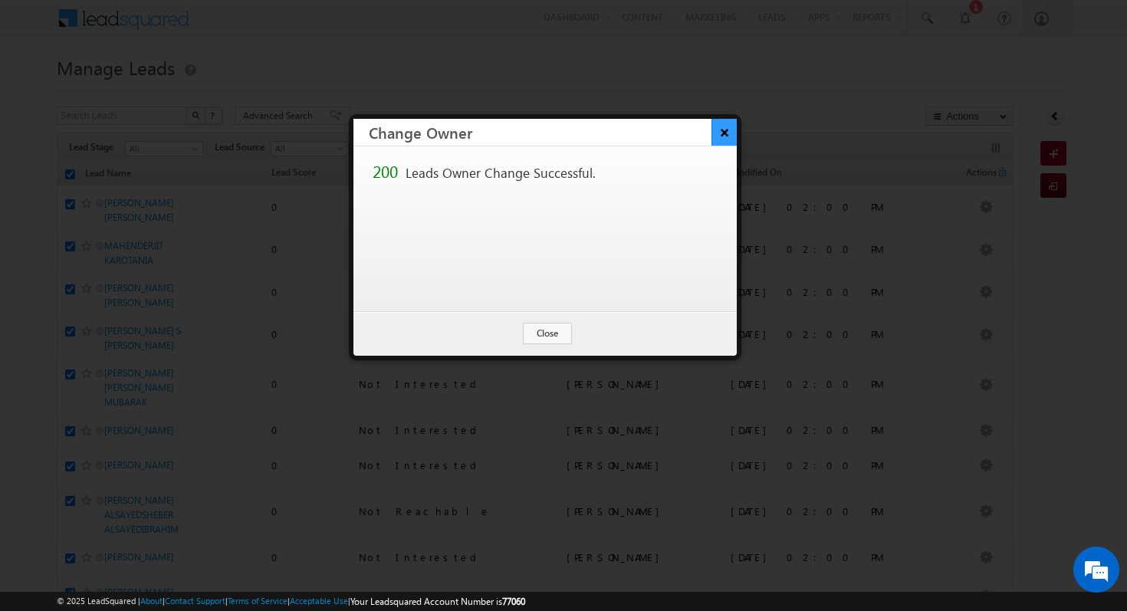
click at [735, 132] on button "×" at bounding box center [723, 132] width 25 height 27
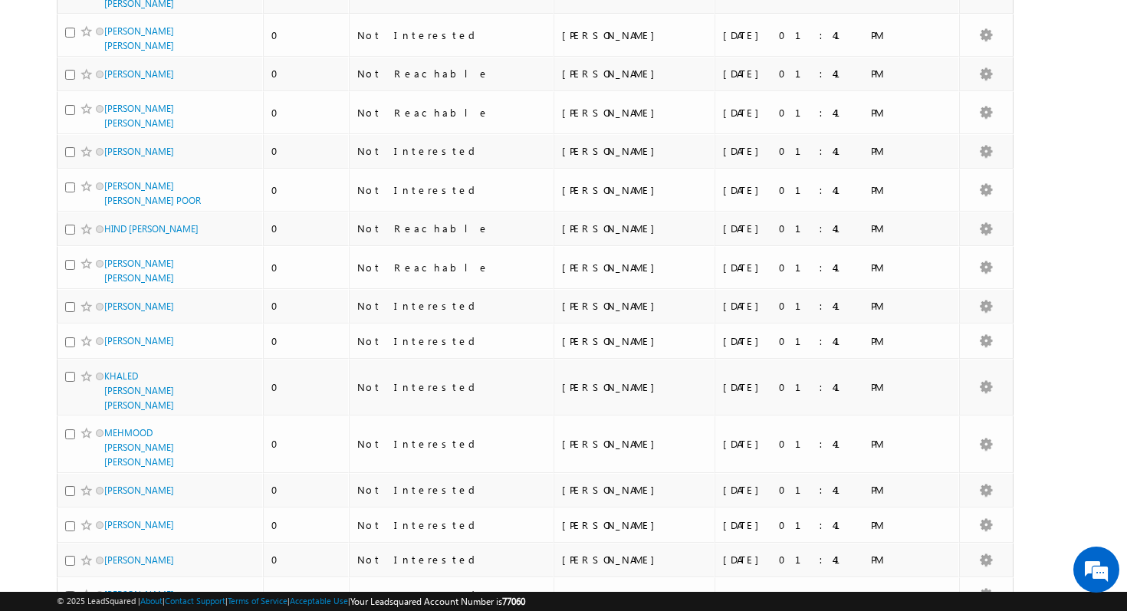
scroll to position [7875, 0]
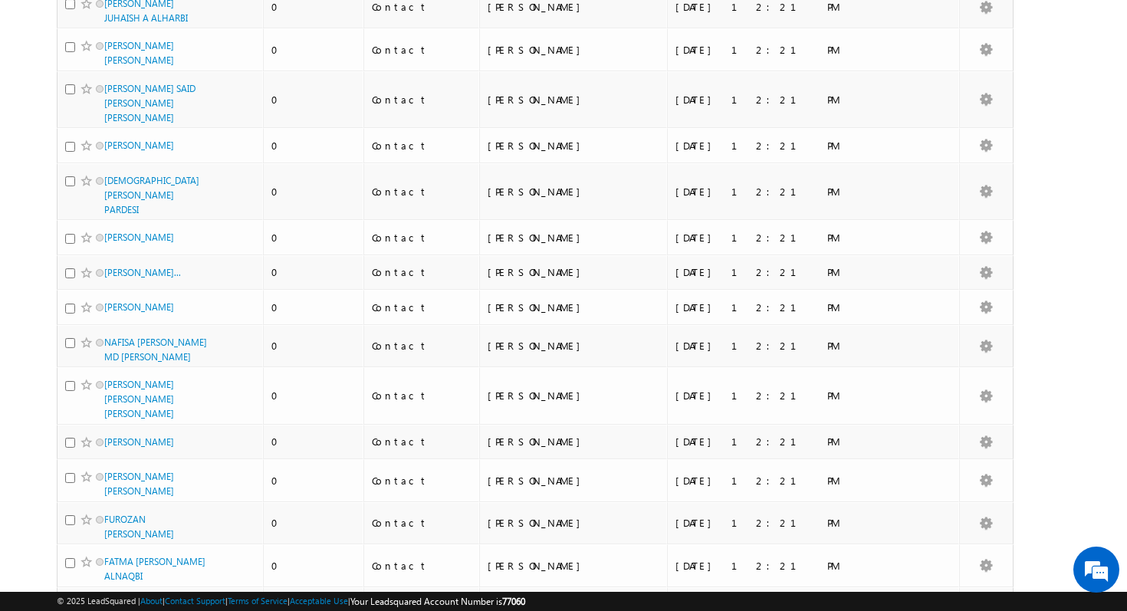
scroll to position [0, 0]
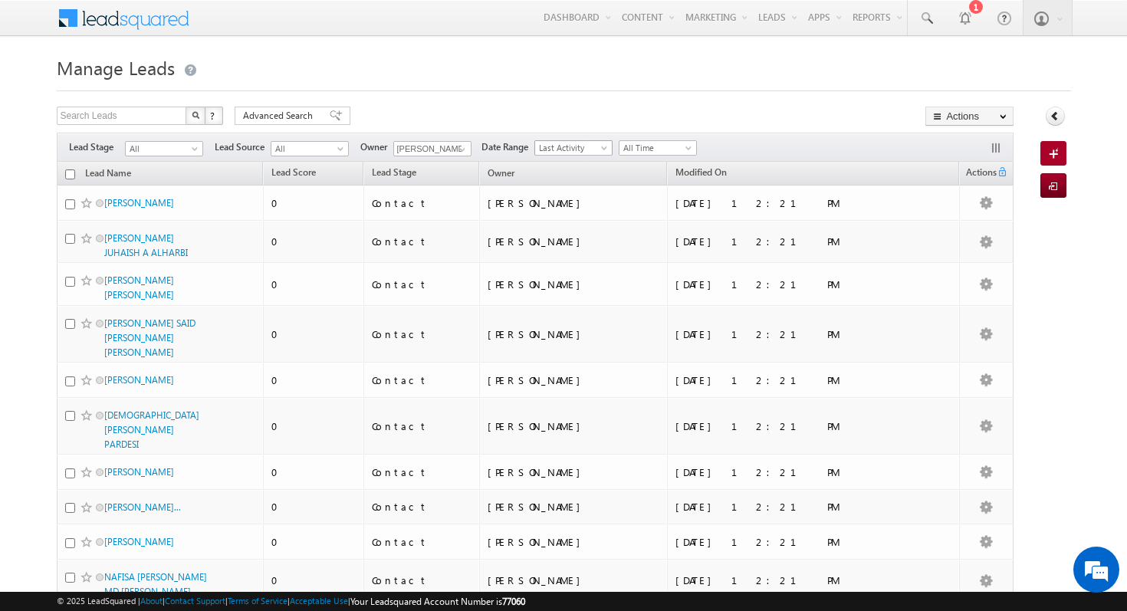
click at [580, 150] on span "Last Activity" at bounding box center [571, 148] width 73 height 14
click at [366, 84] on div at bounding box center [564, 86] width 1014 height 10
click at [67, 175] on input "checkbox" at bounding box center [70, 174] width 10 height 10
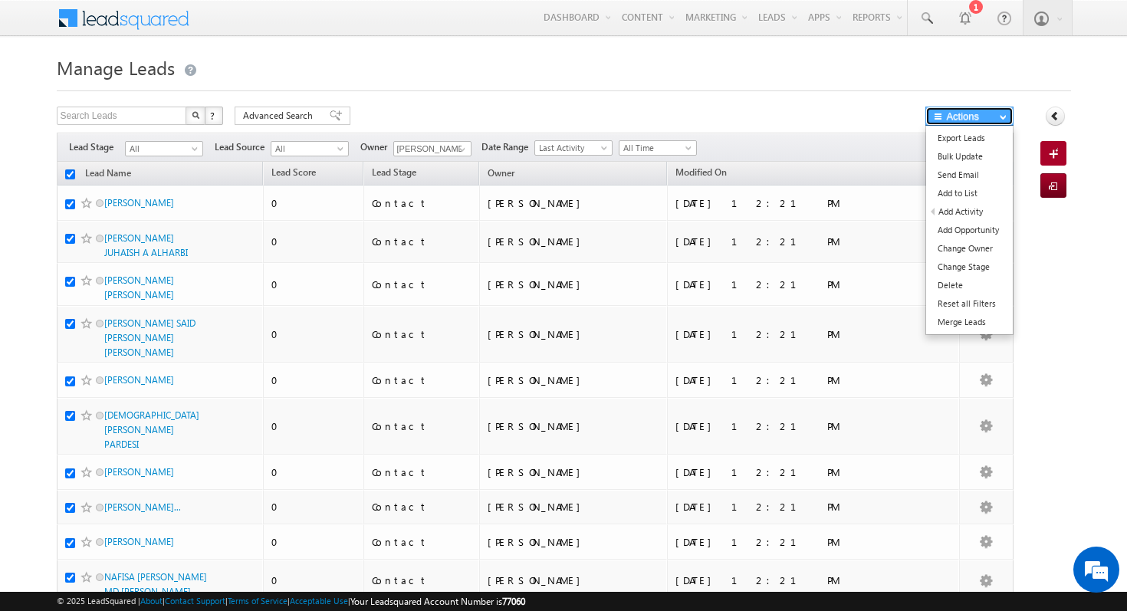
click at [992, 113] on button "Actions" at bounding box center [969, 116] width 88 height 19
click at [999, 248] on link "Change Owner" at bounding box center [969, 248] width 87 height 18
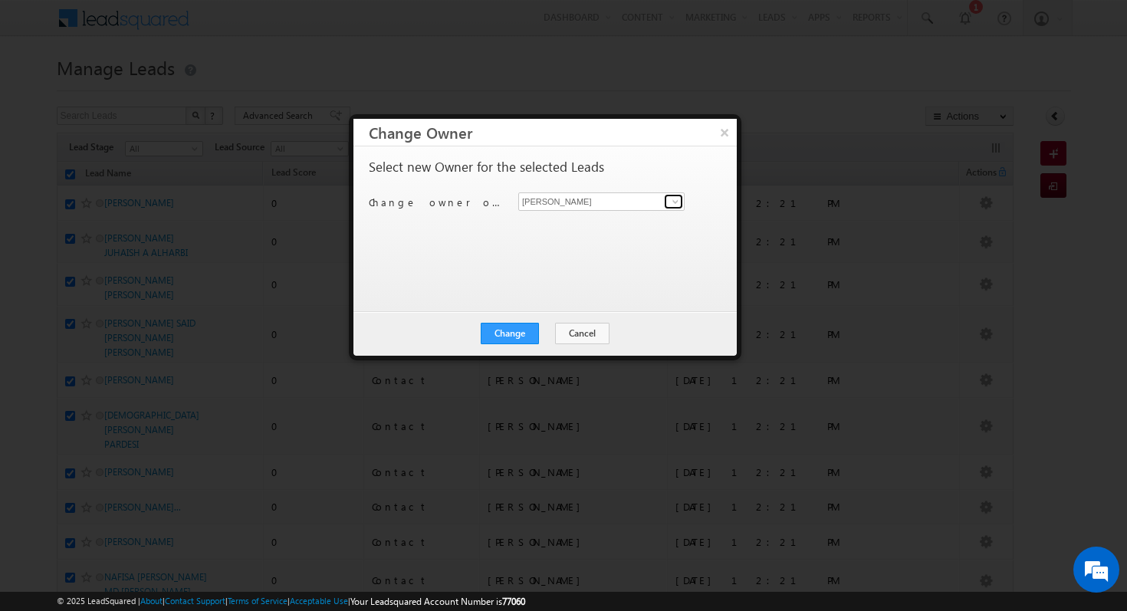
click at [675, 202] on span at bounding box center [675, 201] width 12 height 12
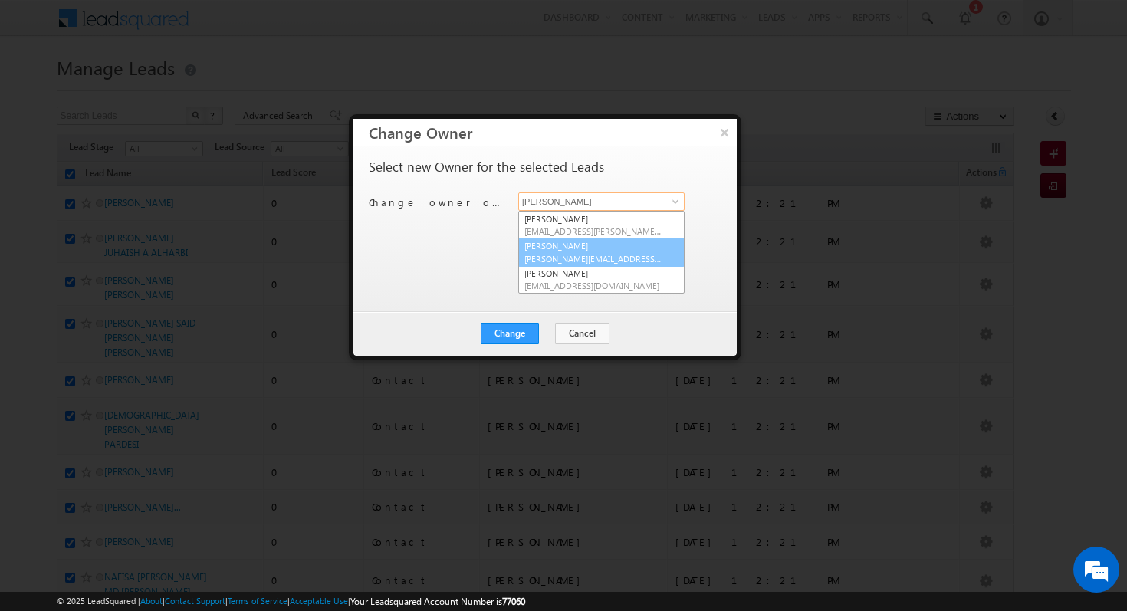
click at [616, 256] on span "[PERSON_NAME][EMAIL_ADDRESS][PERSON_NAME][DOMAIN_NAME]" at bounding box center [593, 258] width 138 height 11
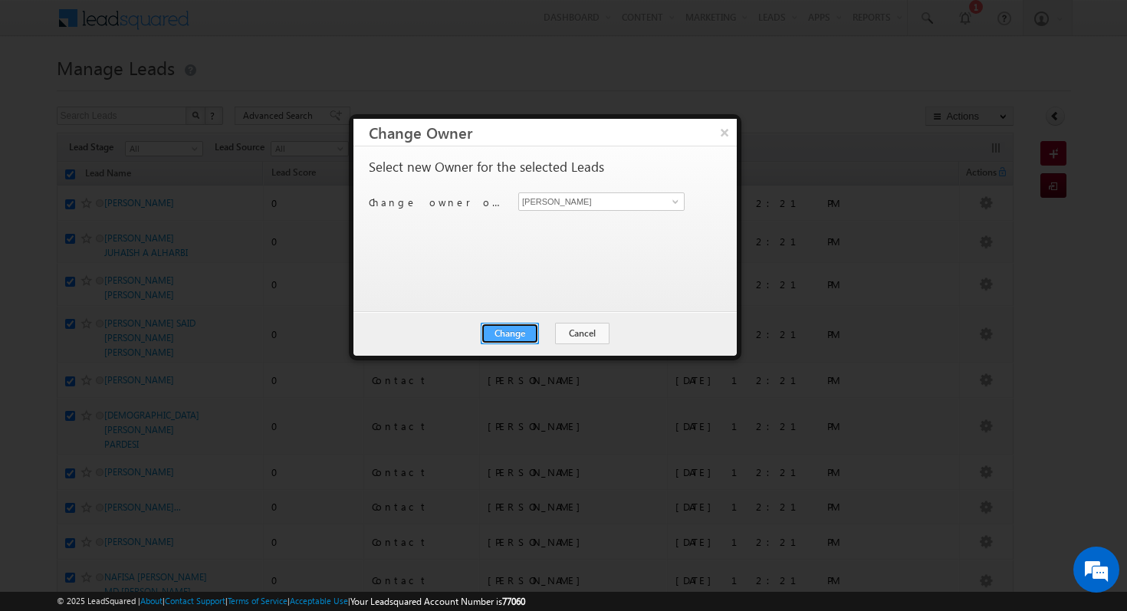
click at [521, 328] on button "Change" at bounding box center [510, 333] width 58 height 21
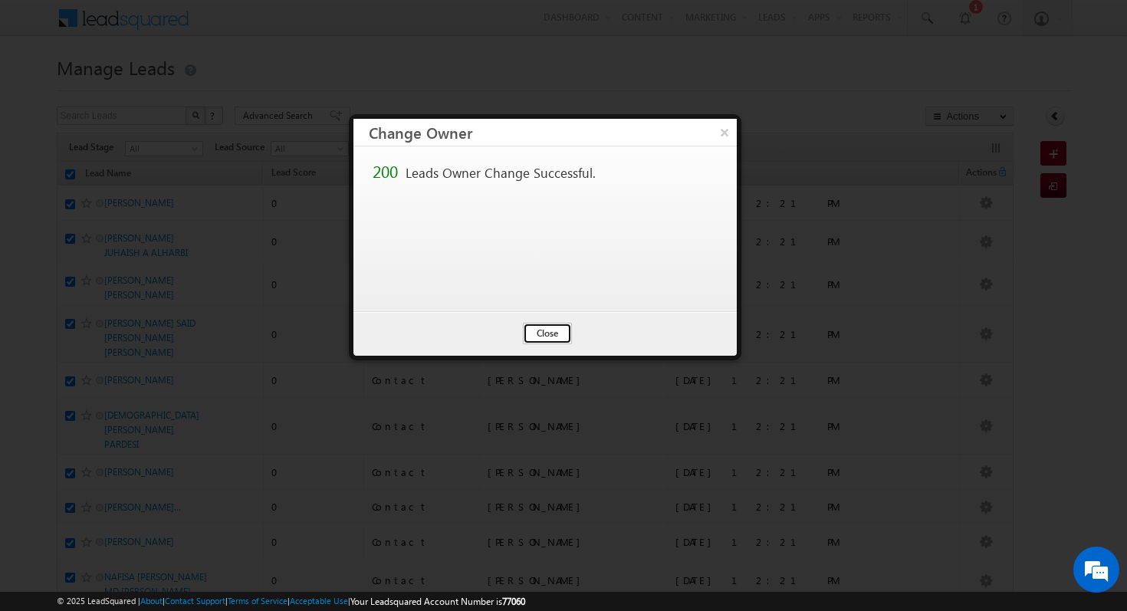
click at [553, 334] on button "Close" at bounding box center [547, 333] width 49 height 21
